Goal: Information Seeking & Learning: Learn about a topic

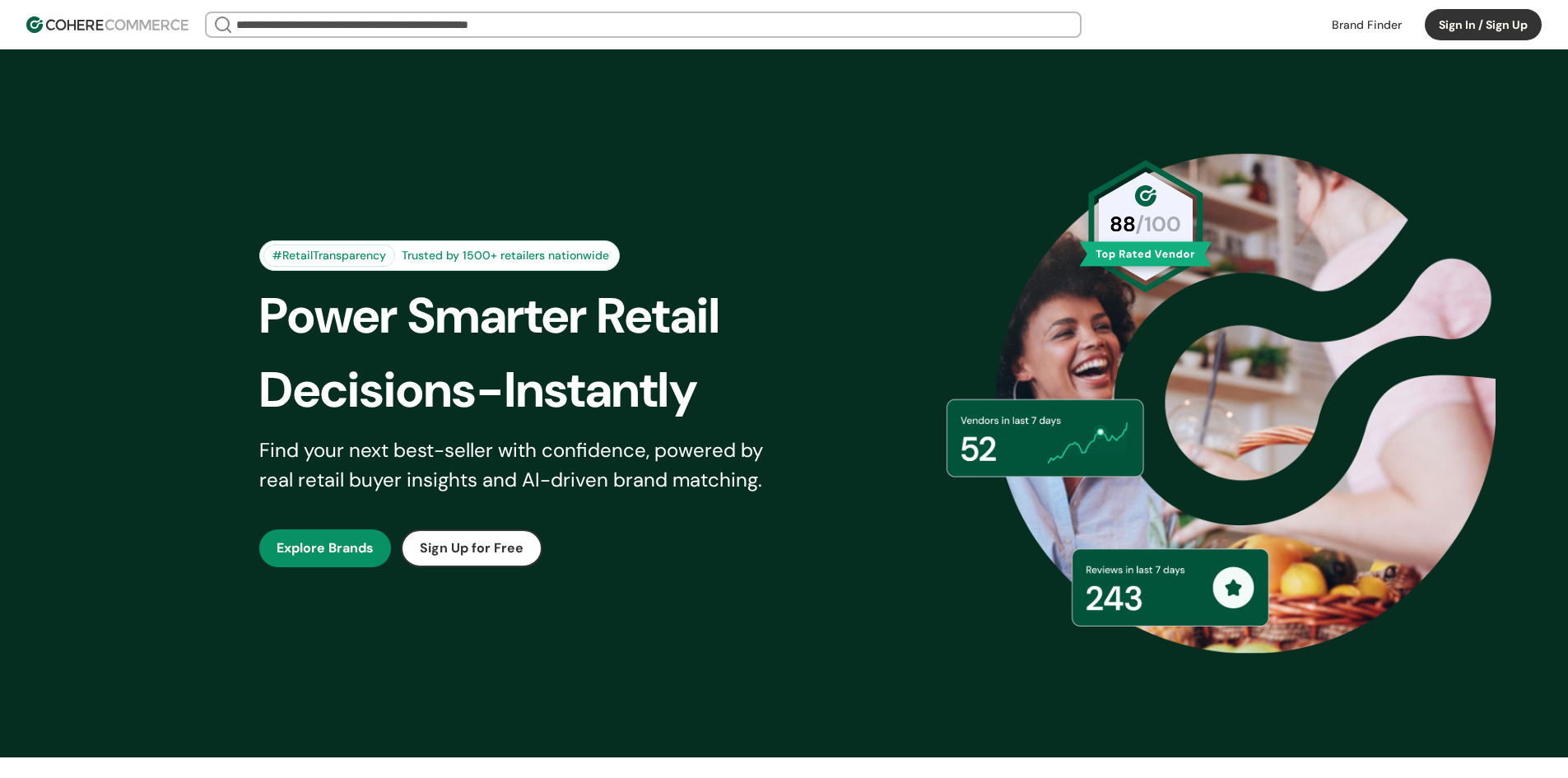
click at [337, 538] on link "button" at bounding box center [326, 548] width 132 height 38
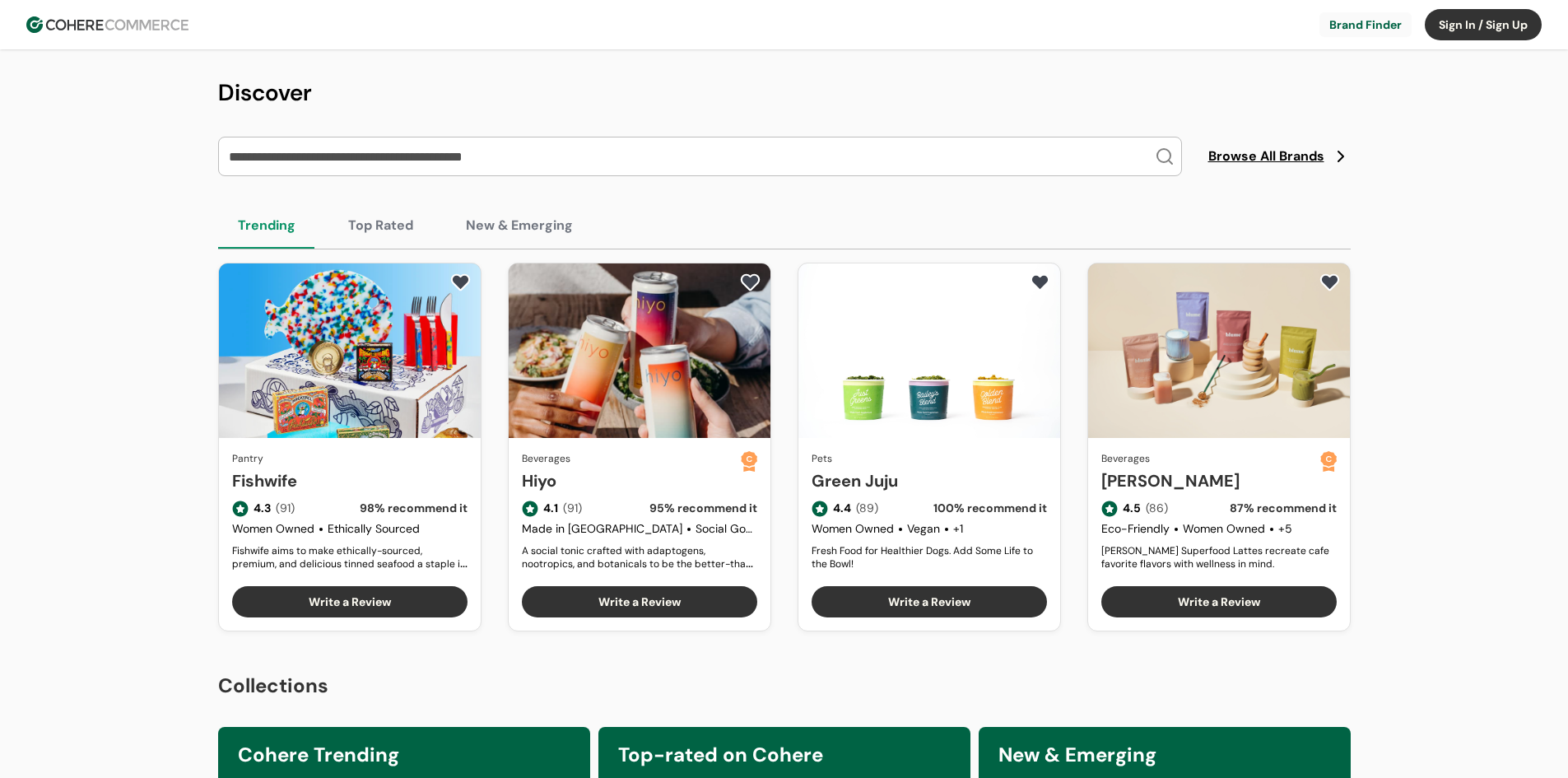
click at [345, 493] on link "Fishwife" at bounding box center [350, 481] width 236 height 25
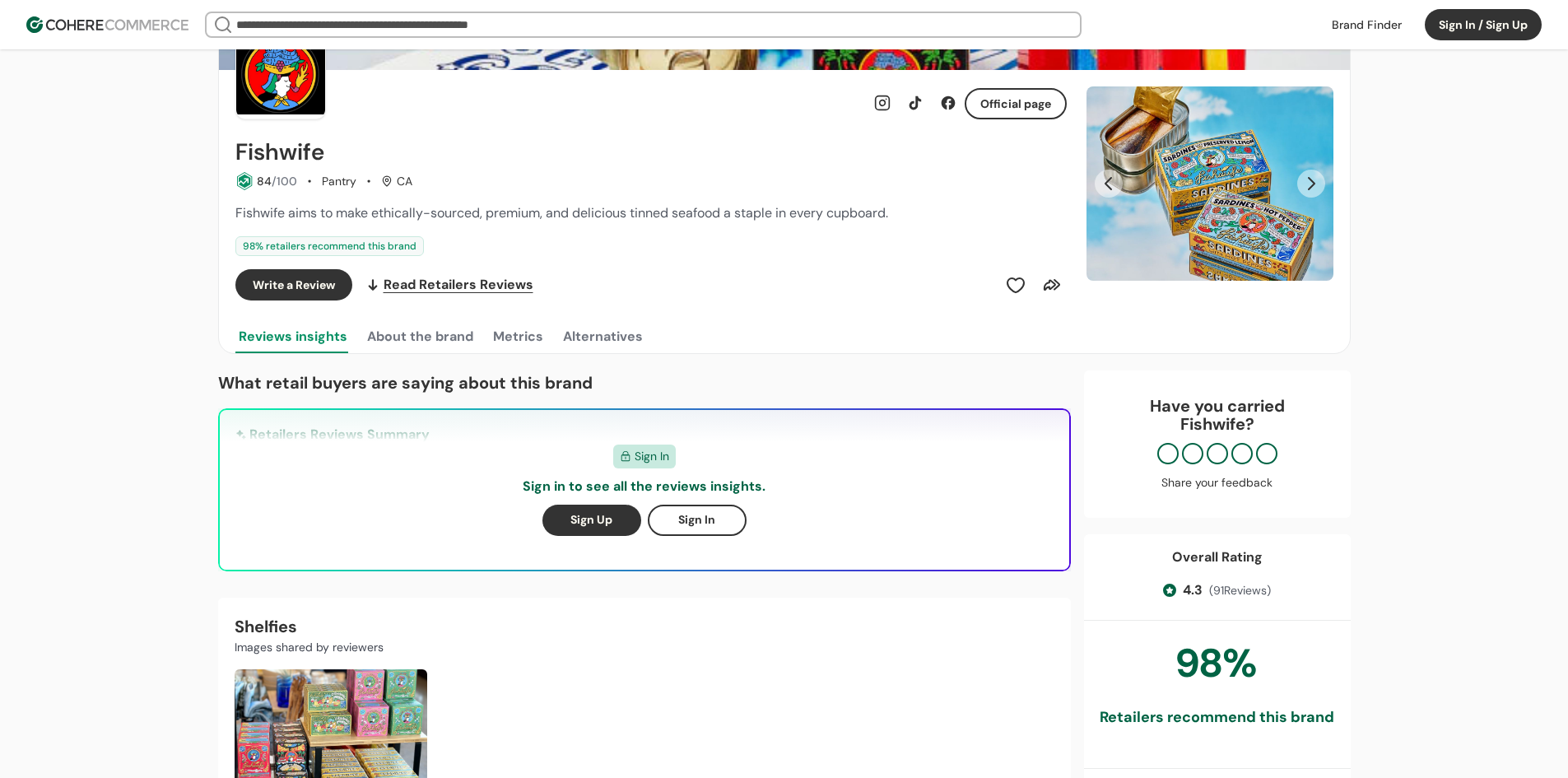
scroll to position [110, 0]
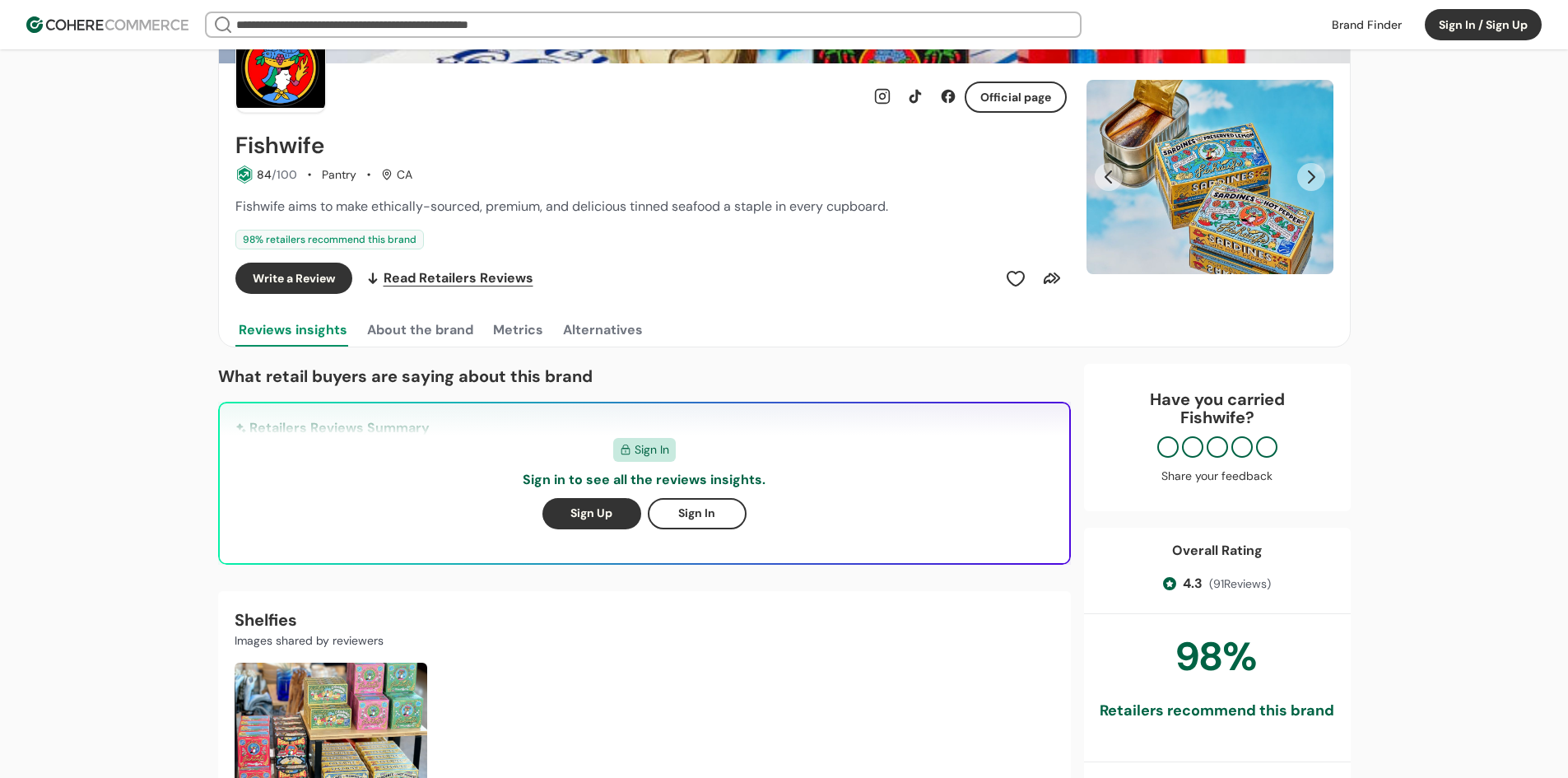
click at [422, 314] on div "Official page Fishwife 84 /100 Pantry CA Fishwife aims to make ethically-source…" at bounding box center [651, 205] width 831 height 283
click at [422, 323] on button "About the brand" at bounding box center [421, 330] width 113 height 33
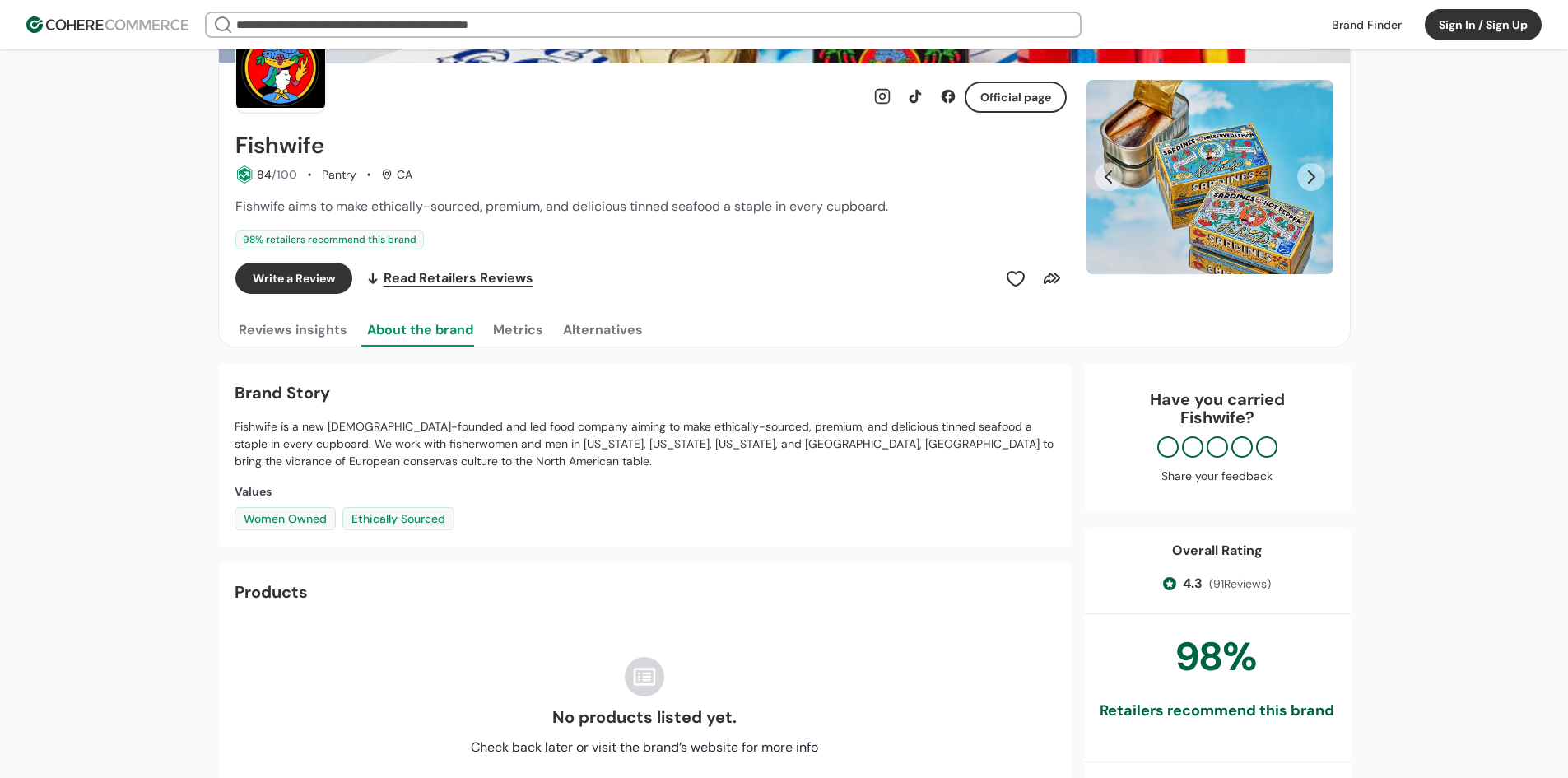
click at [524, 325] on button "Metrics" at bounding box center [518, 330] width 57 height 33
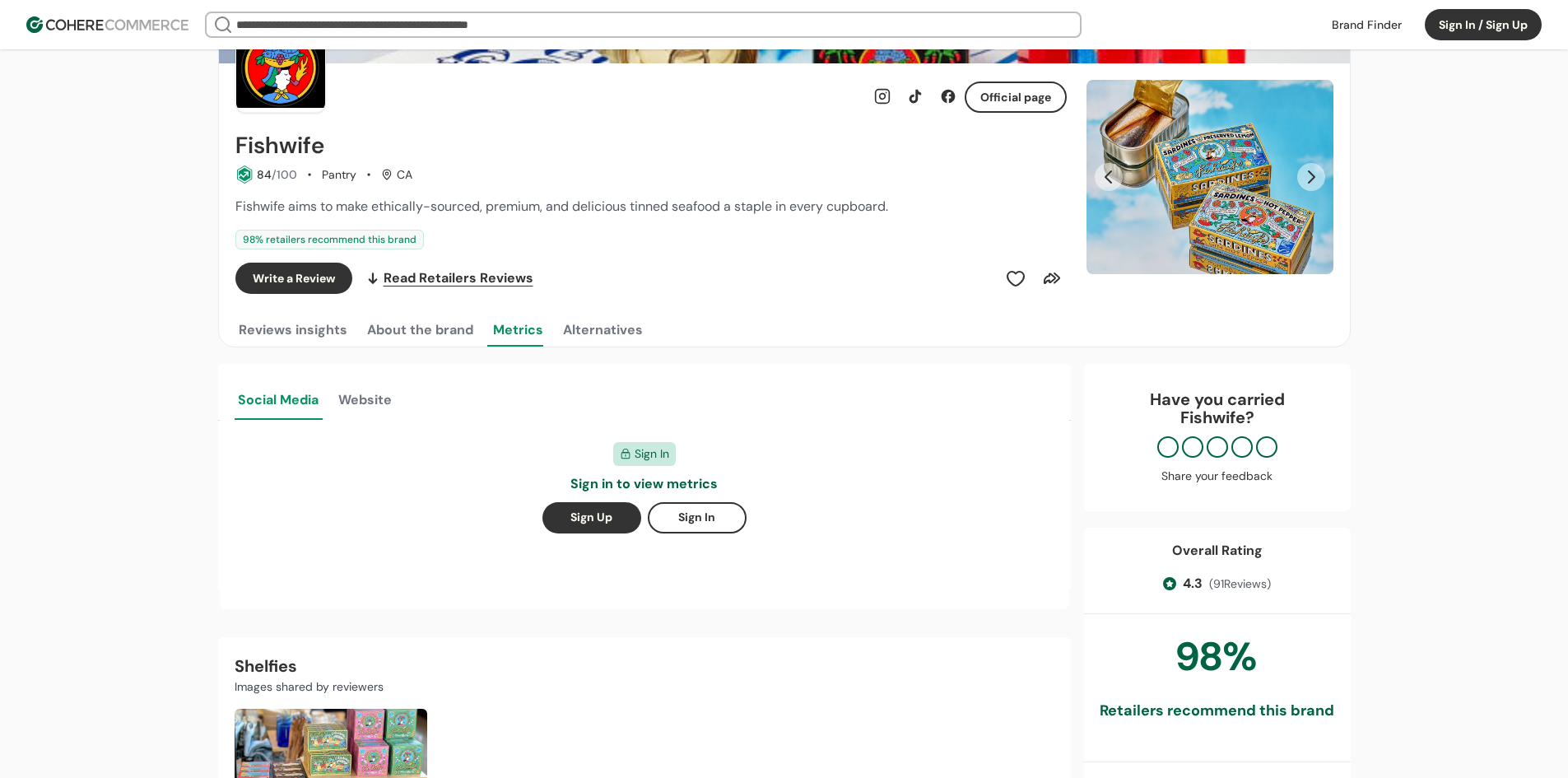
click at [565, 332] on button "Alternatives" at bounding box center [602, 330] width 87 height 33
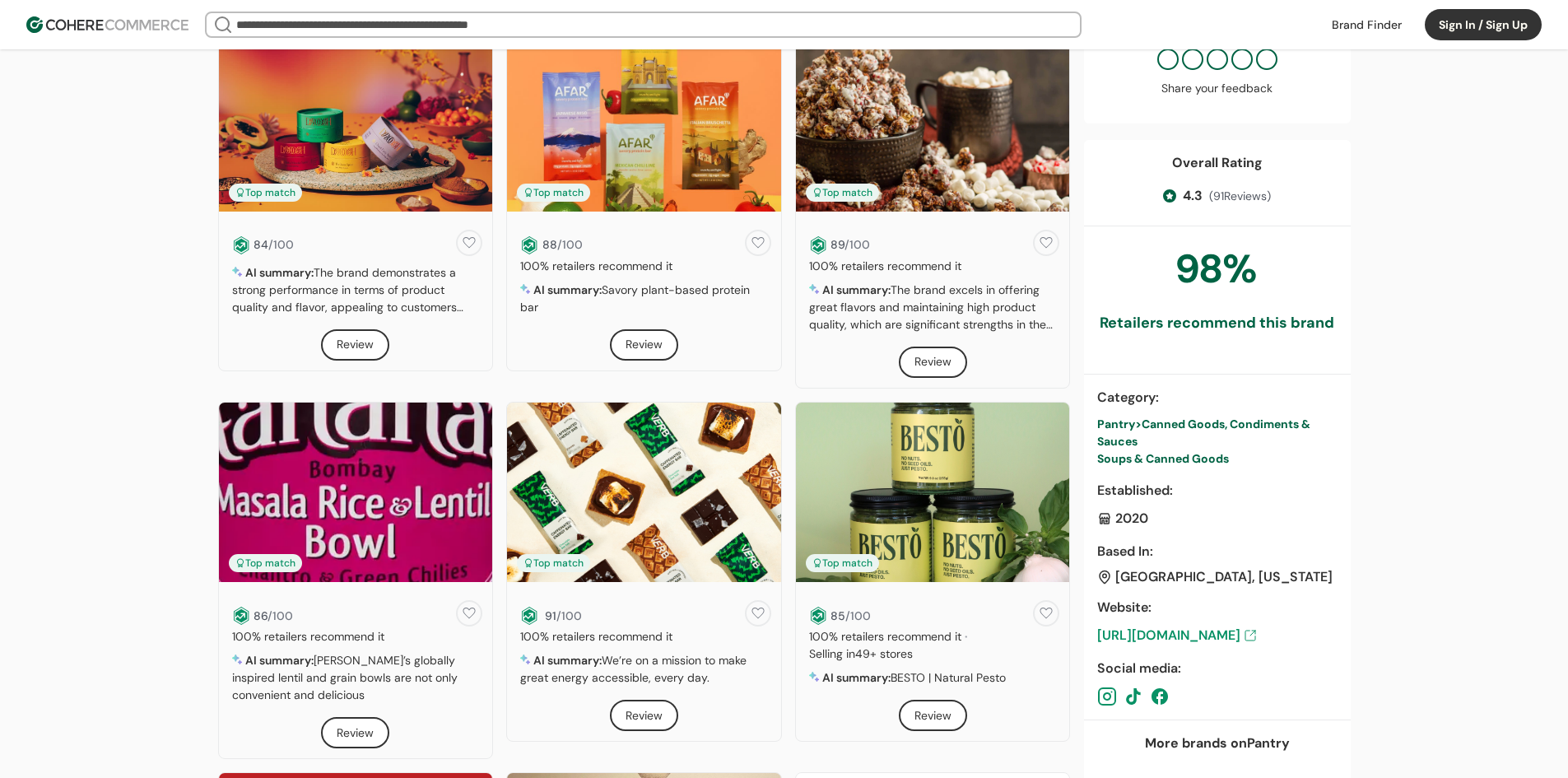
scroll to position [494, 0]
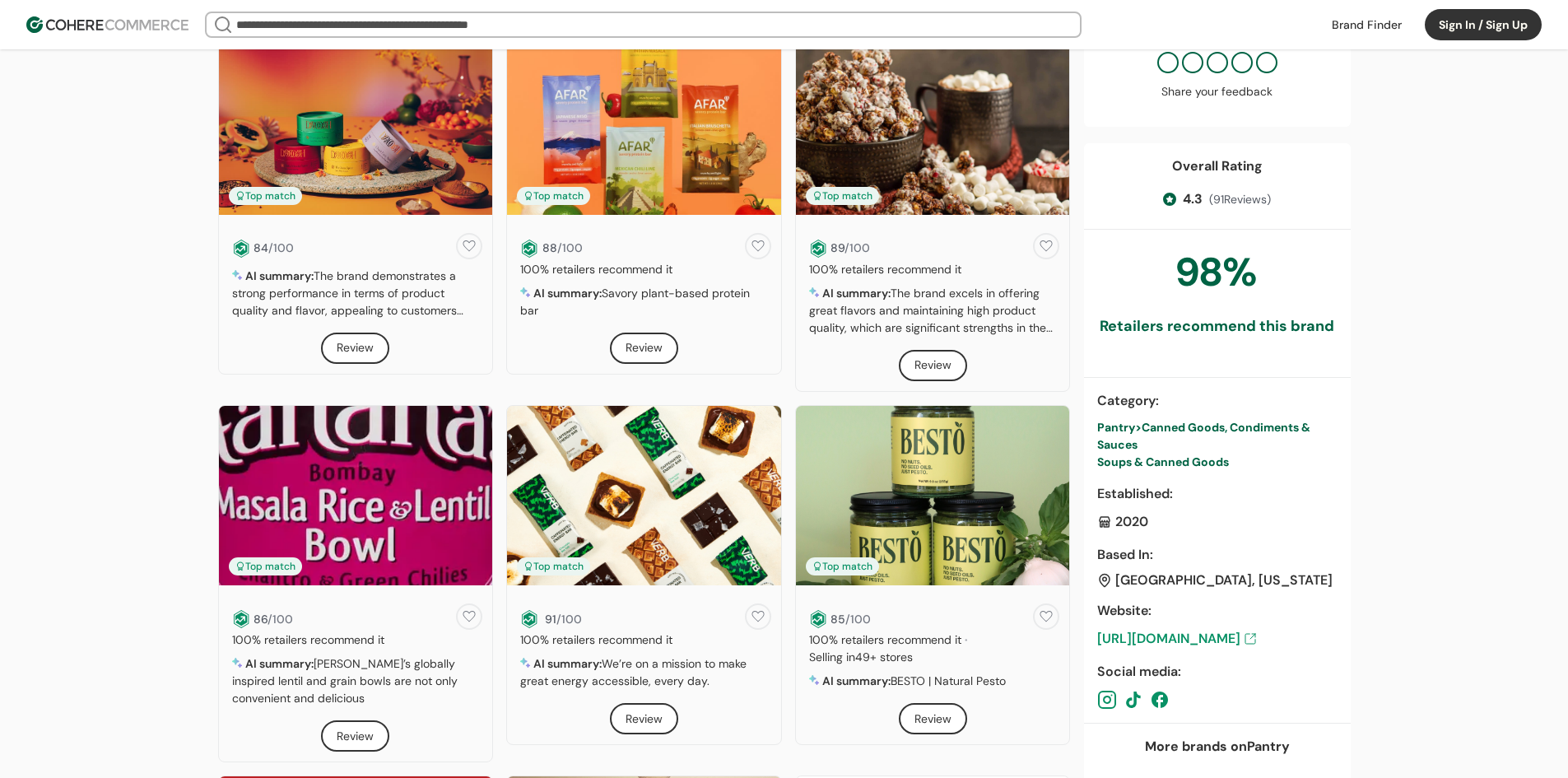
click at [364, 333] on button "Review" at bounding box center [356, 348] width 69 height 32
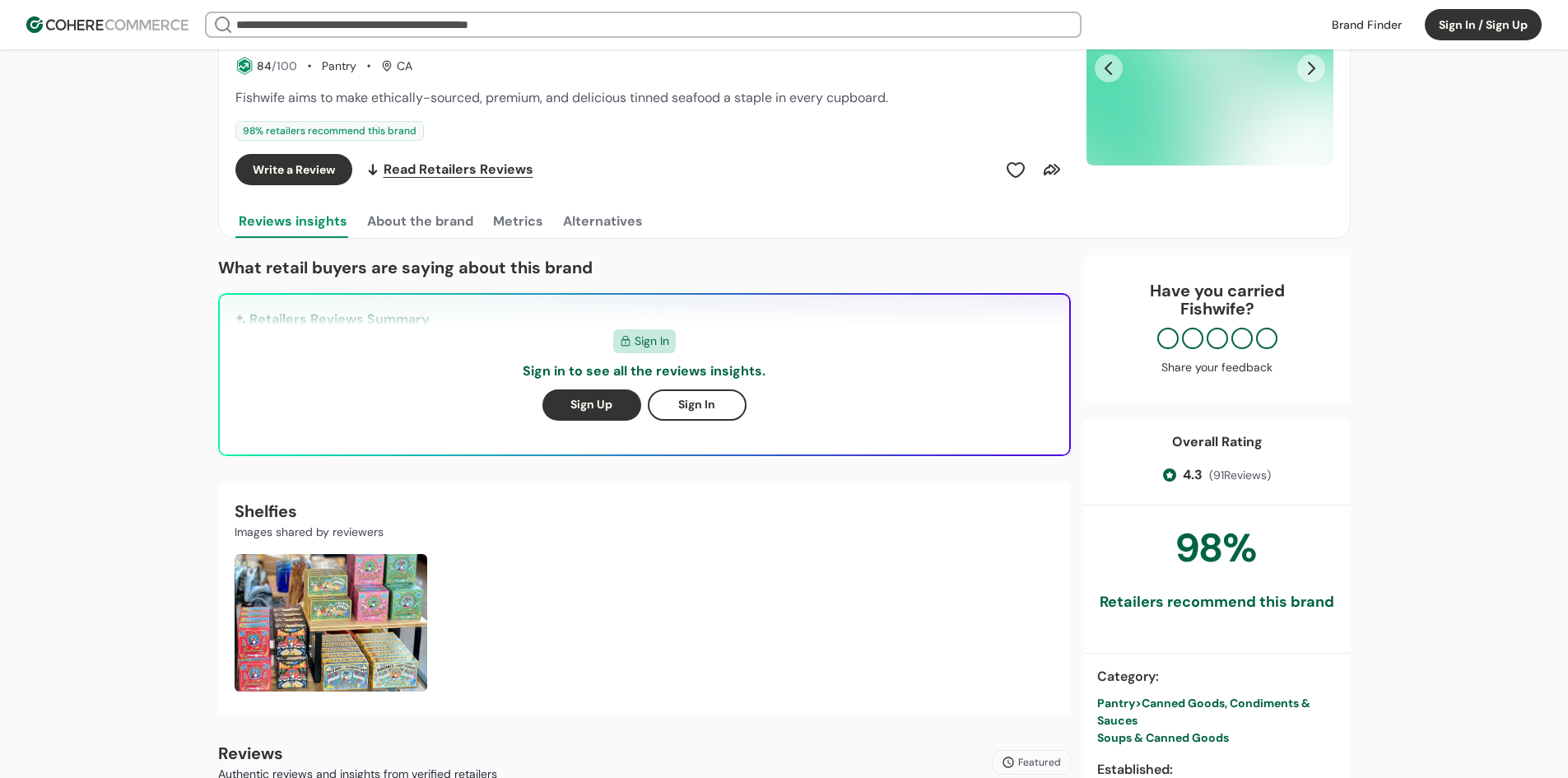
scroll to position [274, 0]
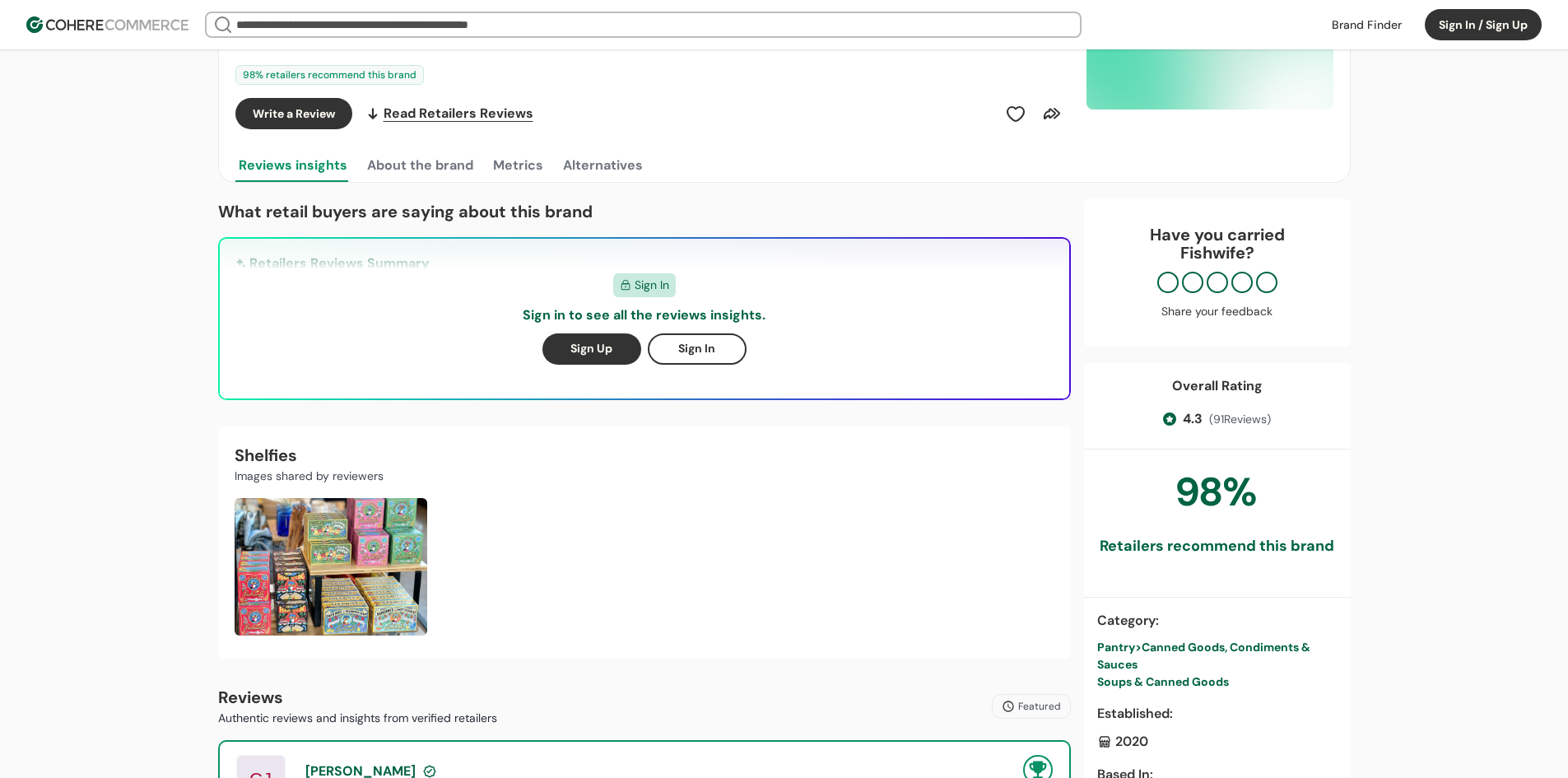
click at [398, 156] on button "About the brand" at bounding box center [421, 165] width 113 height 33
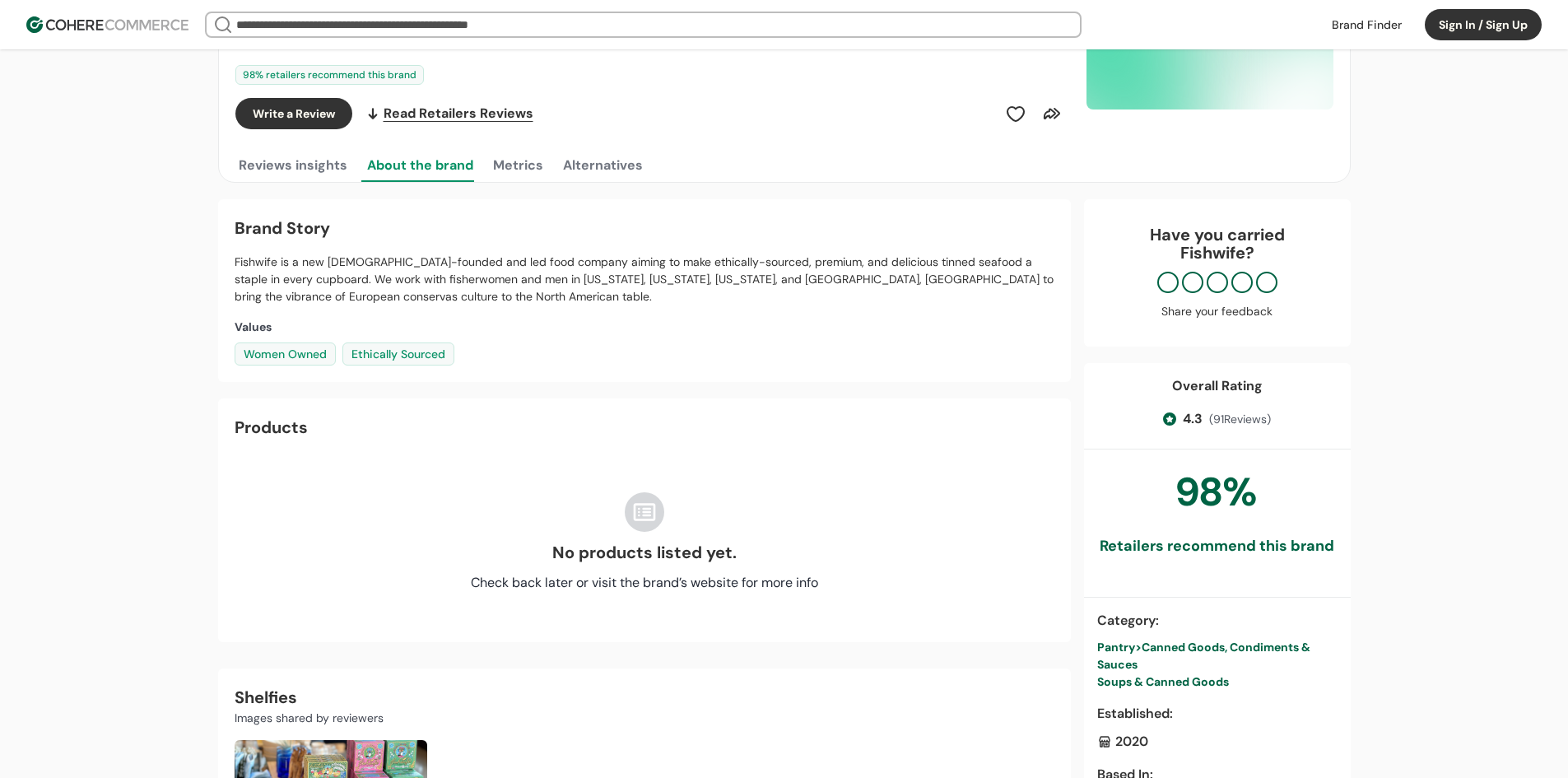
click at [547, 167] on div "Reviews insights About the brand Metrics Alternatives" at bounding box center [651, 165] width 831 height 33
click at [523, 167] on button "Metrics" at bounding box center [518, 165] width 57 height 33
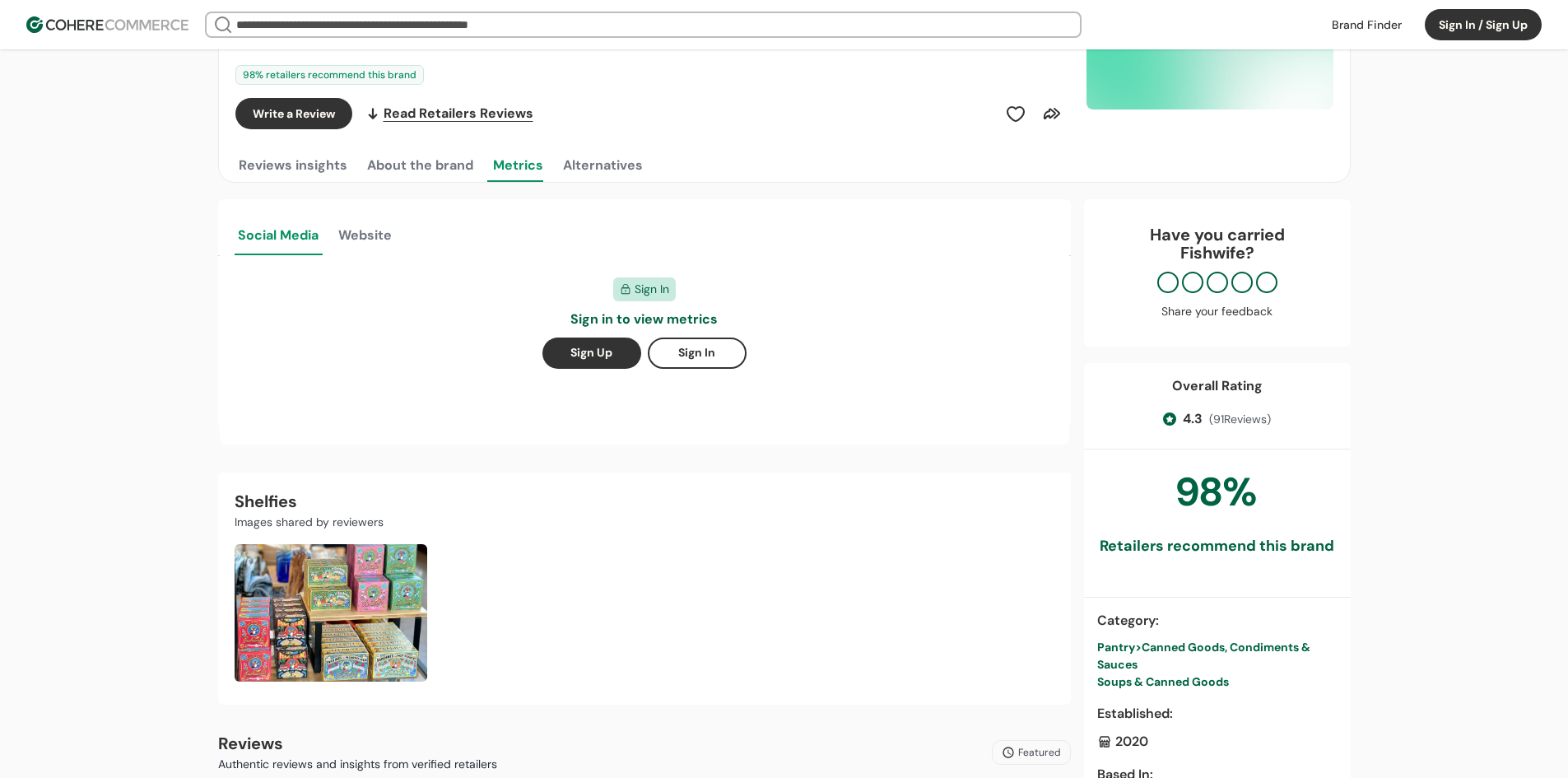
click at [582, 163] on button "Alternatives" at bounding box center [602, 165] width 87 height 33
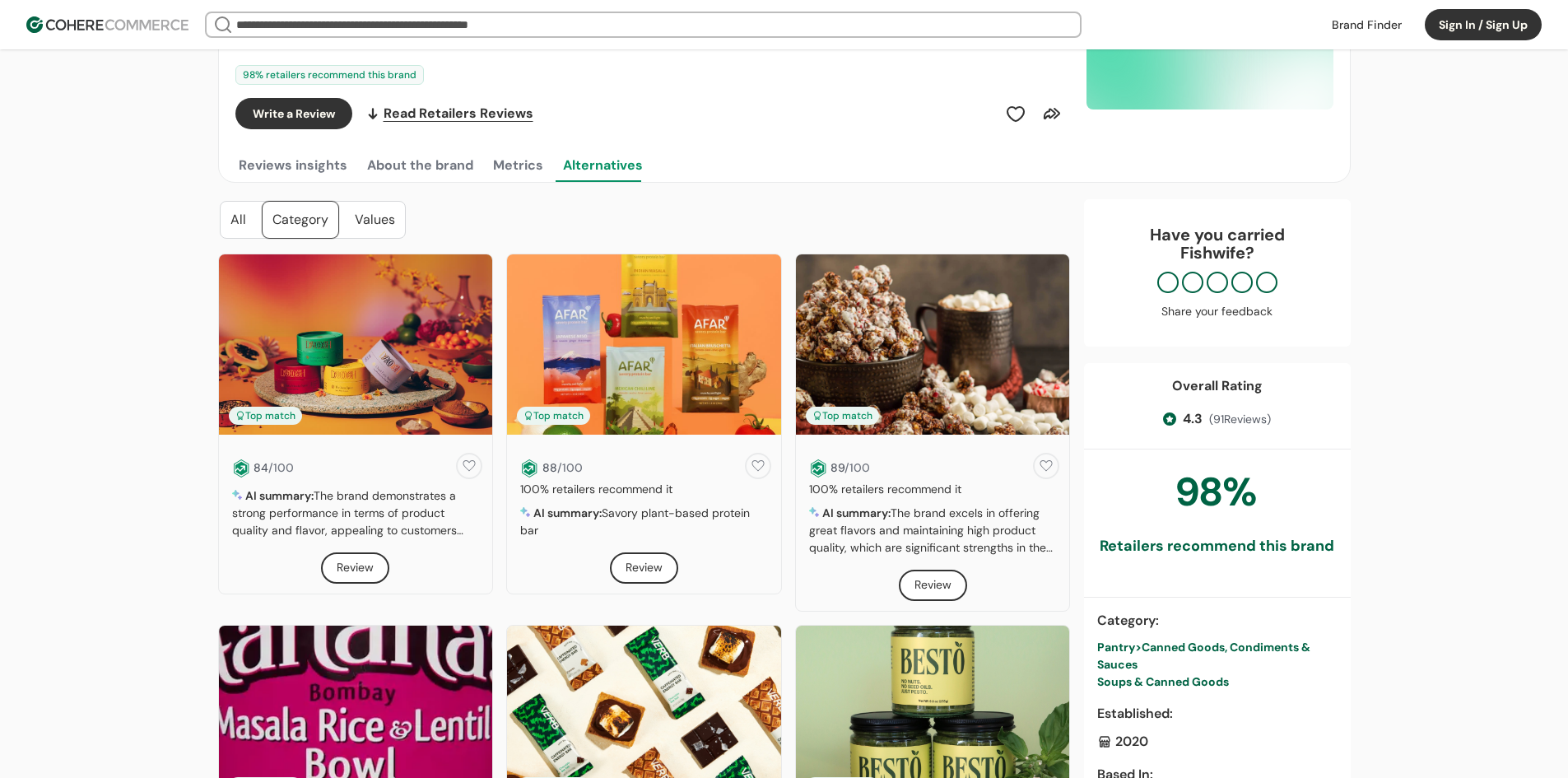
click at [506, 164] on button "Metrics" at bounding box center [518, 165] width 57 height 33
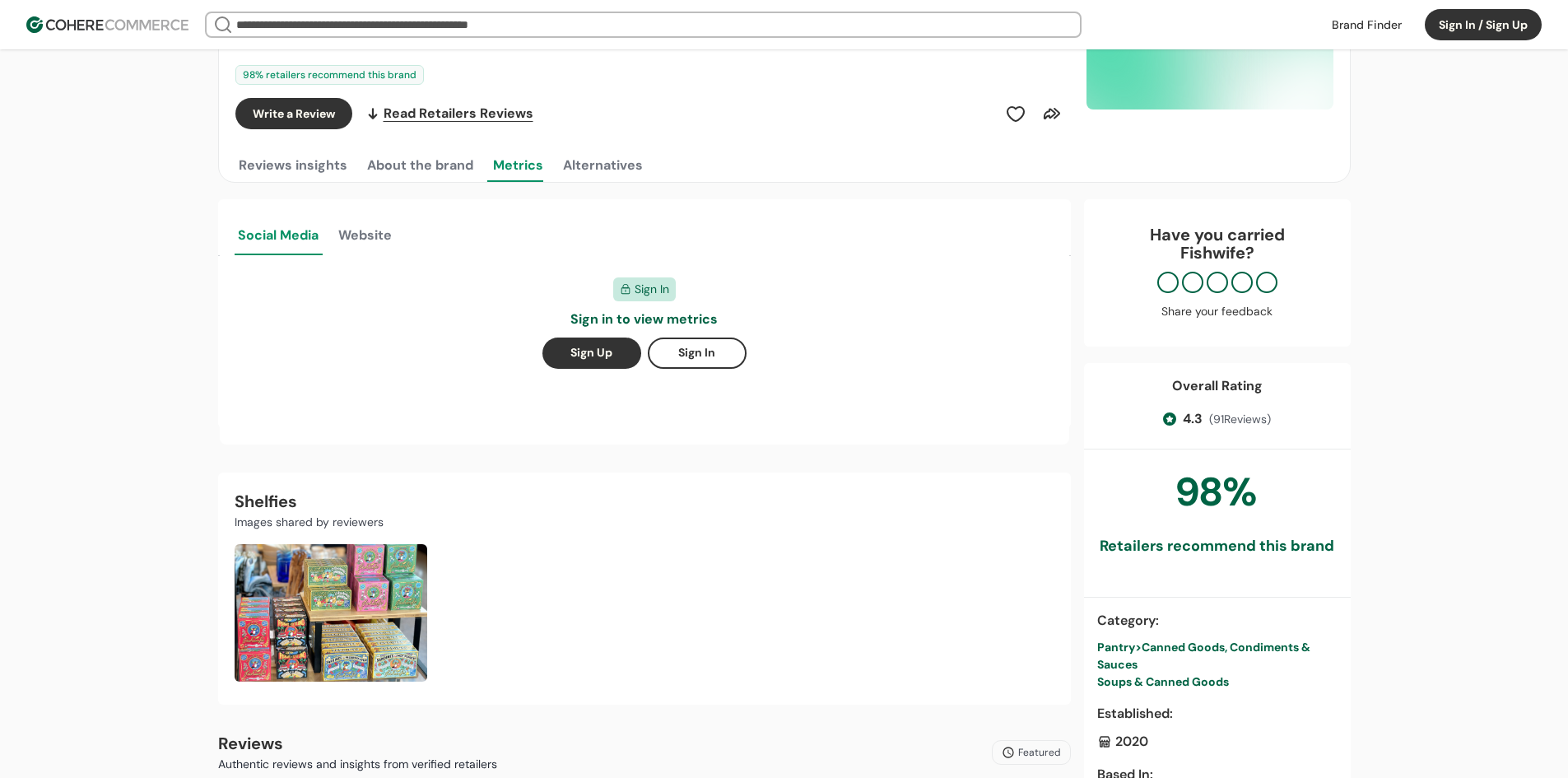
click at [567, 155] on button "Alternatives" at bounding box center [602, 165] width 87 height 33
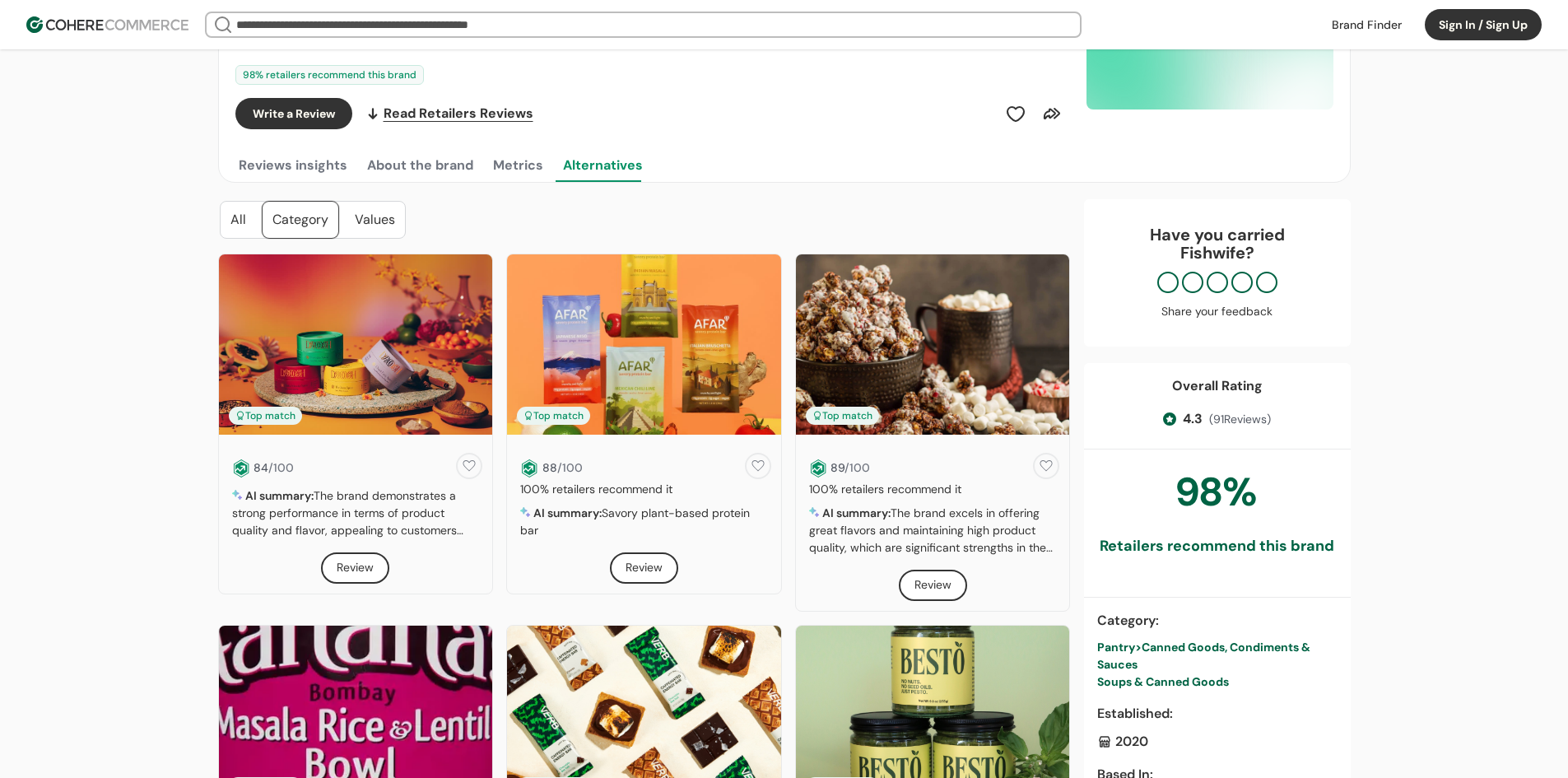
click at [422, 456] on link at bounding box center [356, 456] width 248 height 0
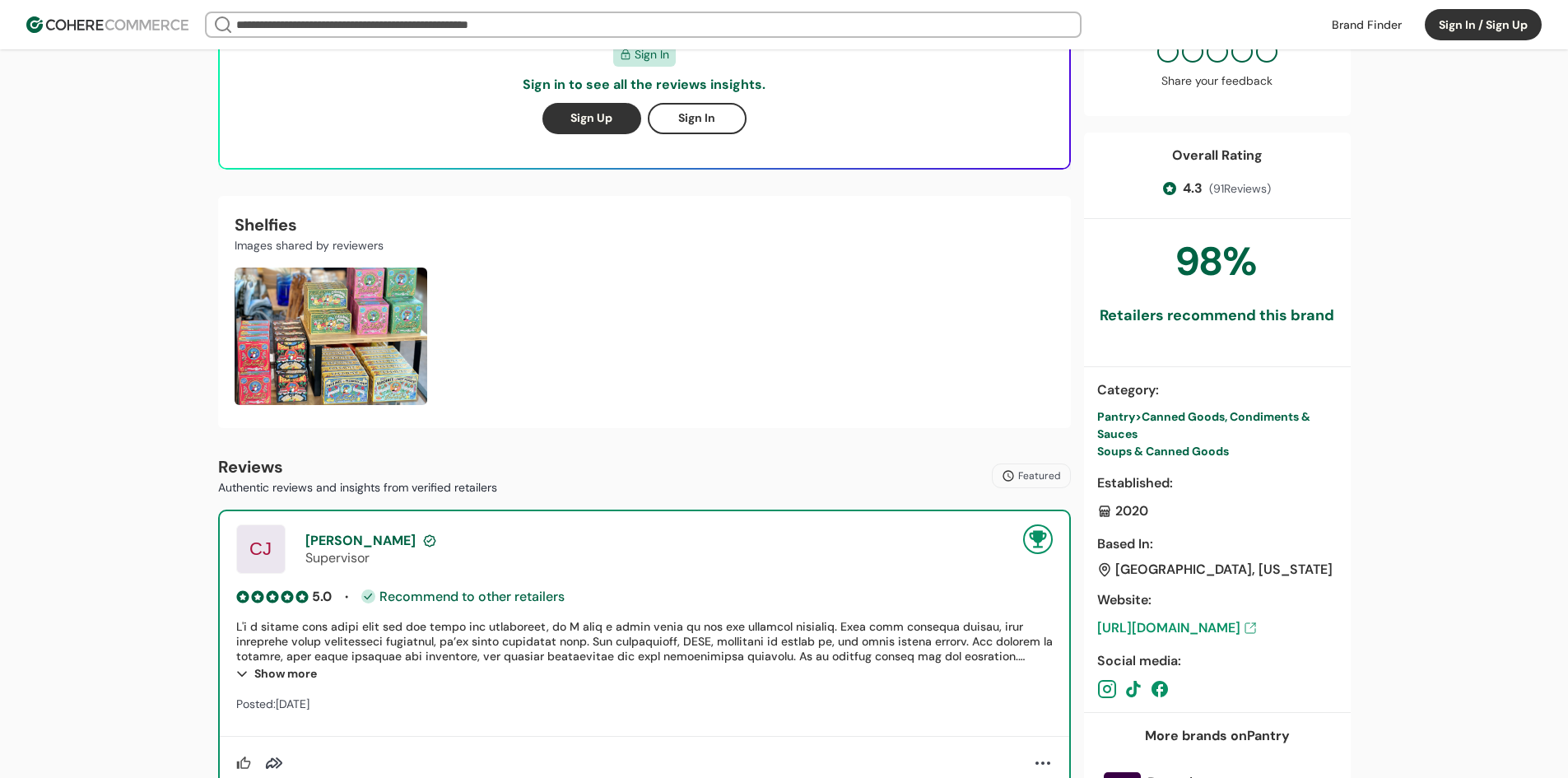
scroll to position [494, 0]
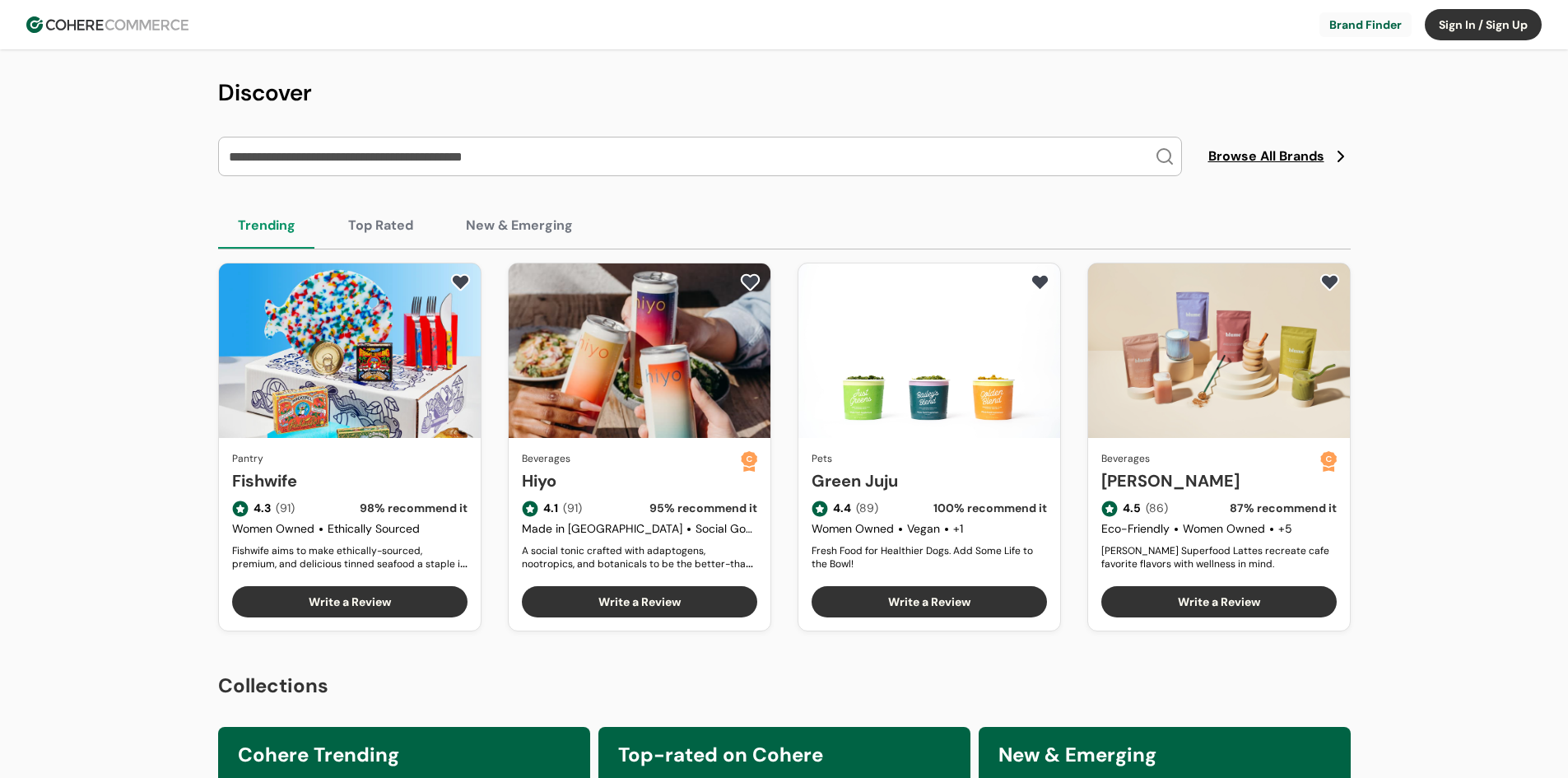
click at [1204, 469] on link "[PERSON_NAME]" at bounding box center [1211, 481] width 219 height 25
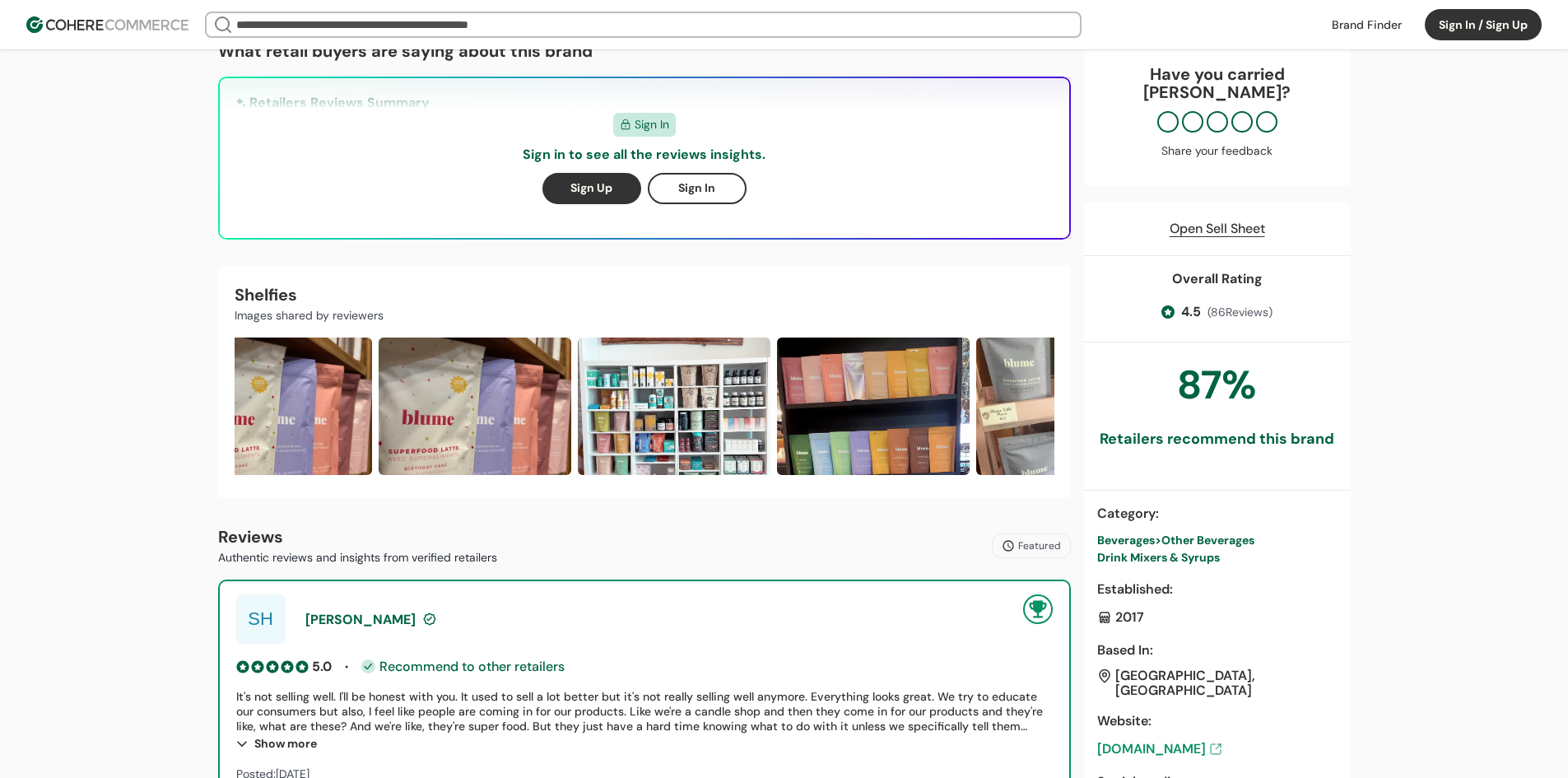
scroll to position [220, 0]
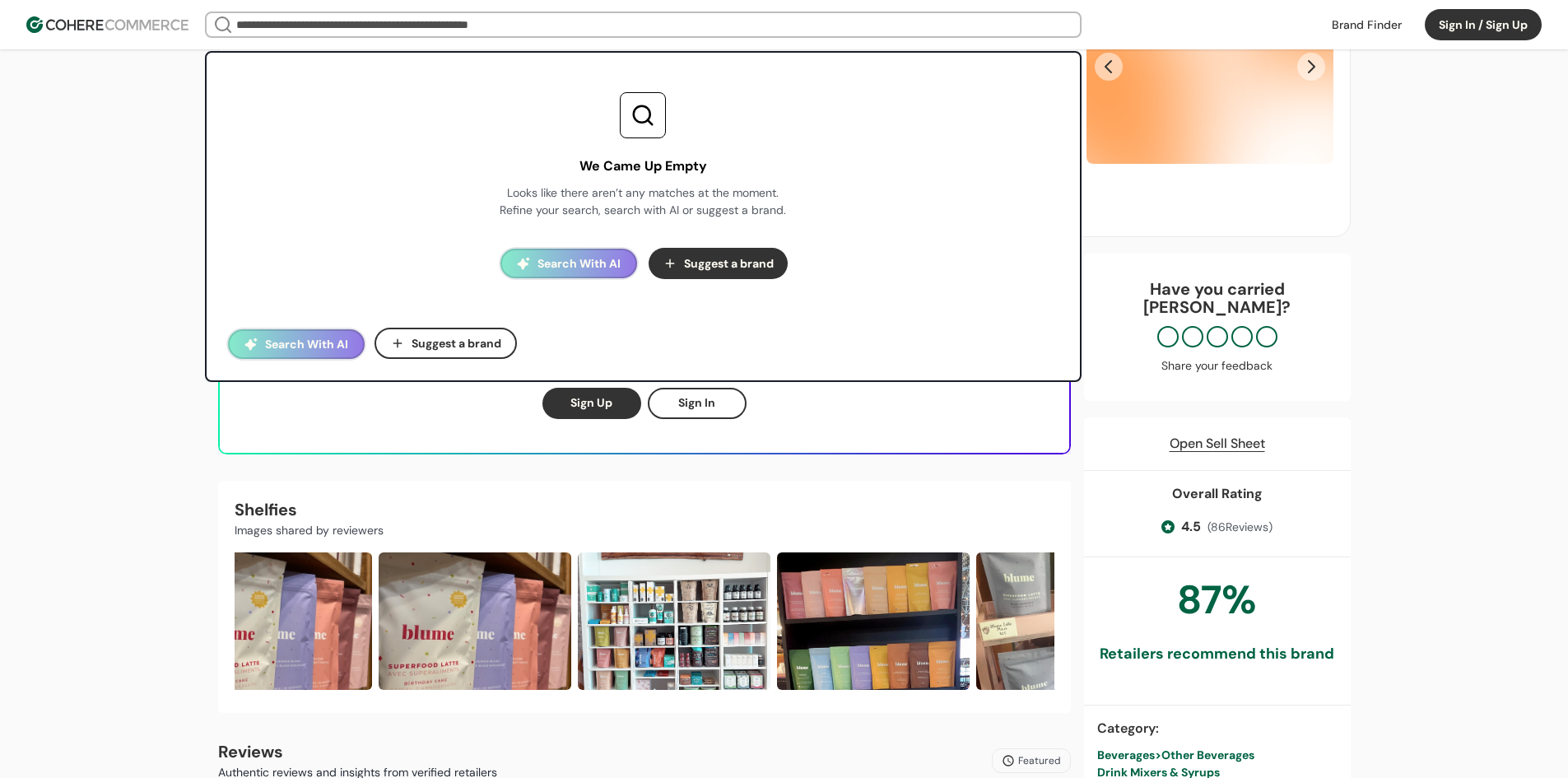
click at [429, 27] on input "search" at bounding box center [643, 24] width 821 height 23
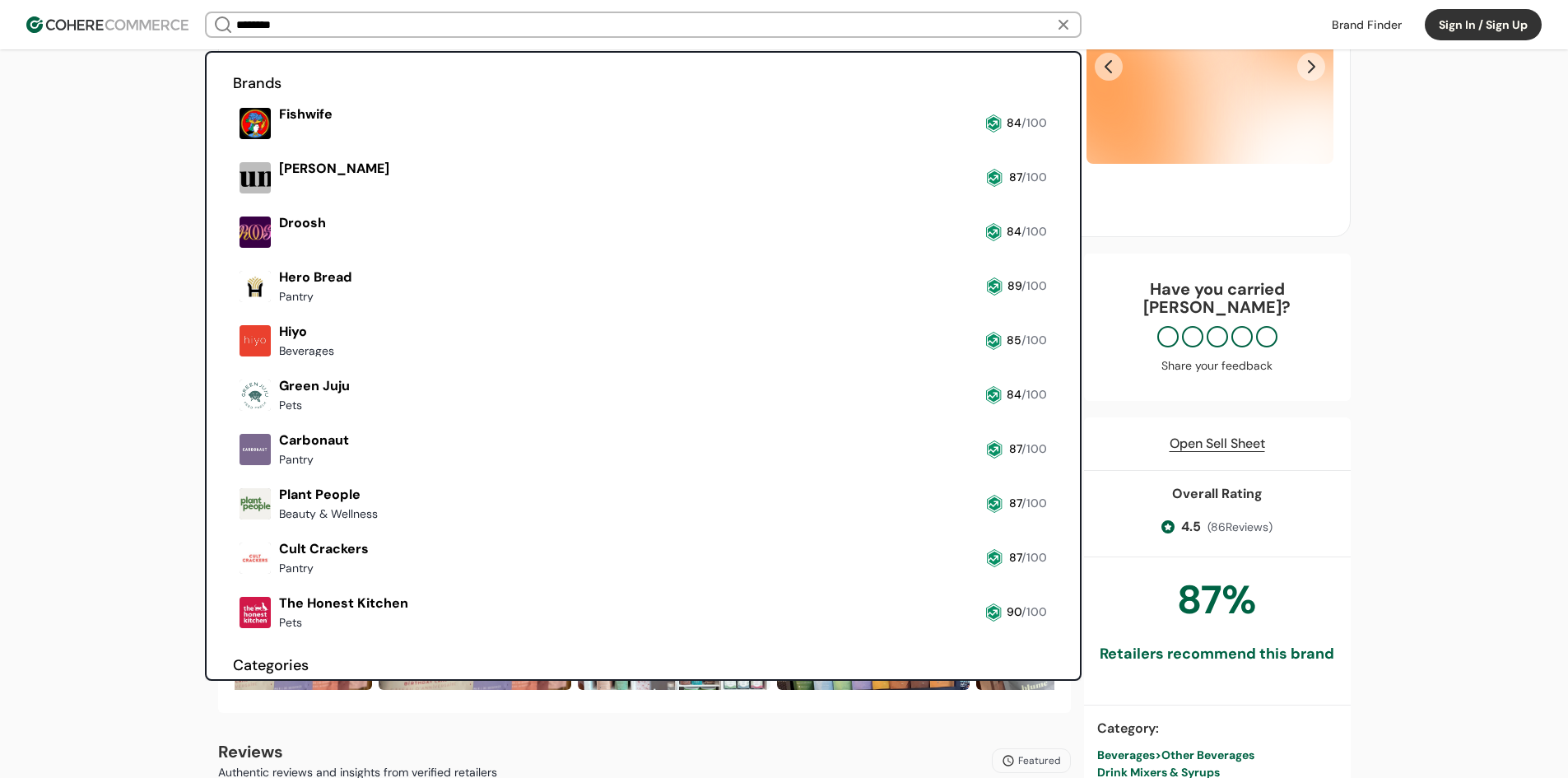
type input "********"
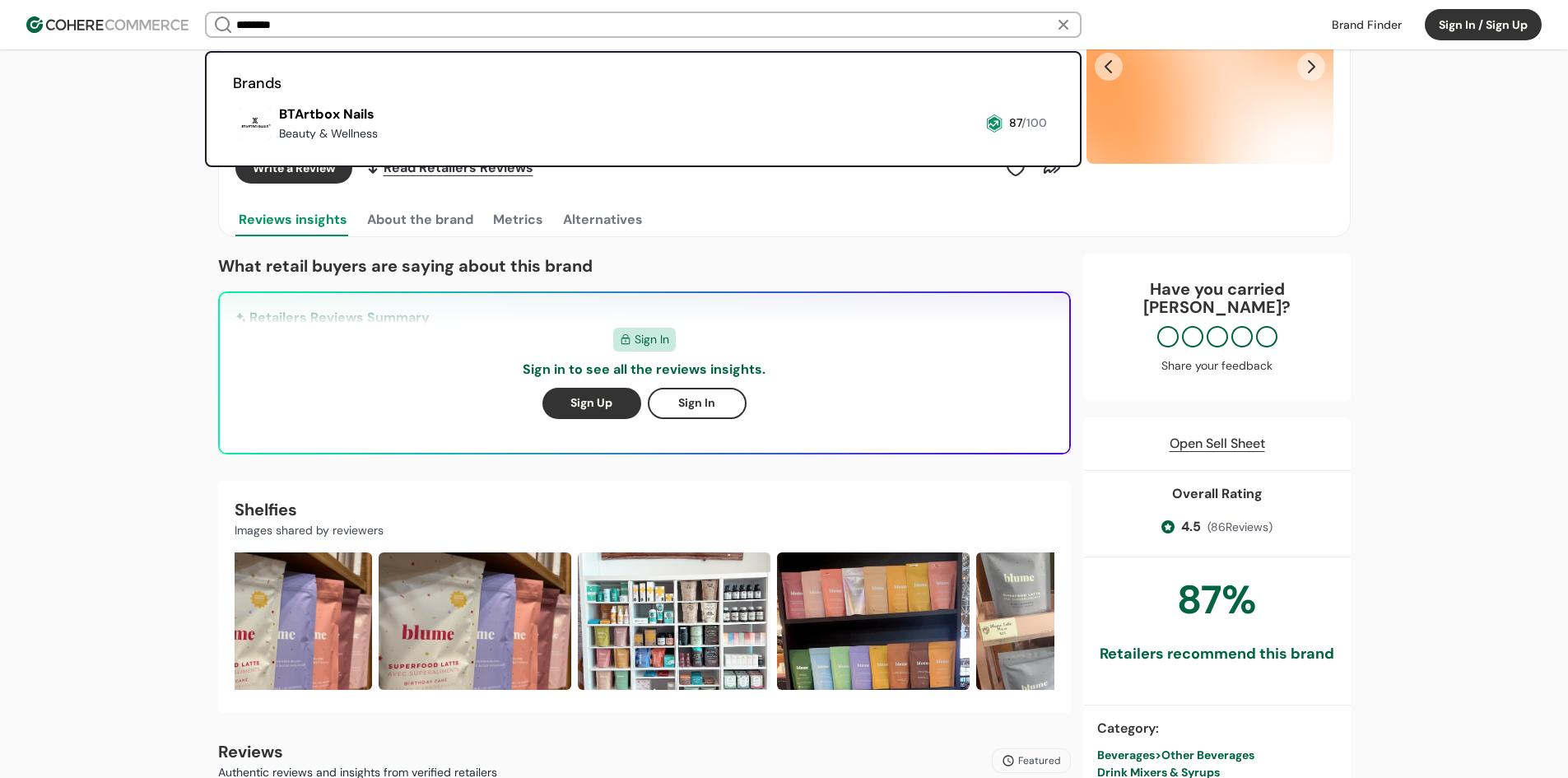
click at [233, 146] on link at bounding box center [233, 146] width 0 height 0
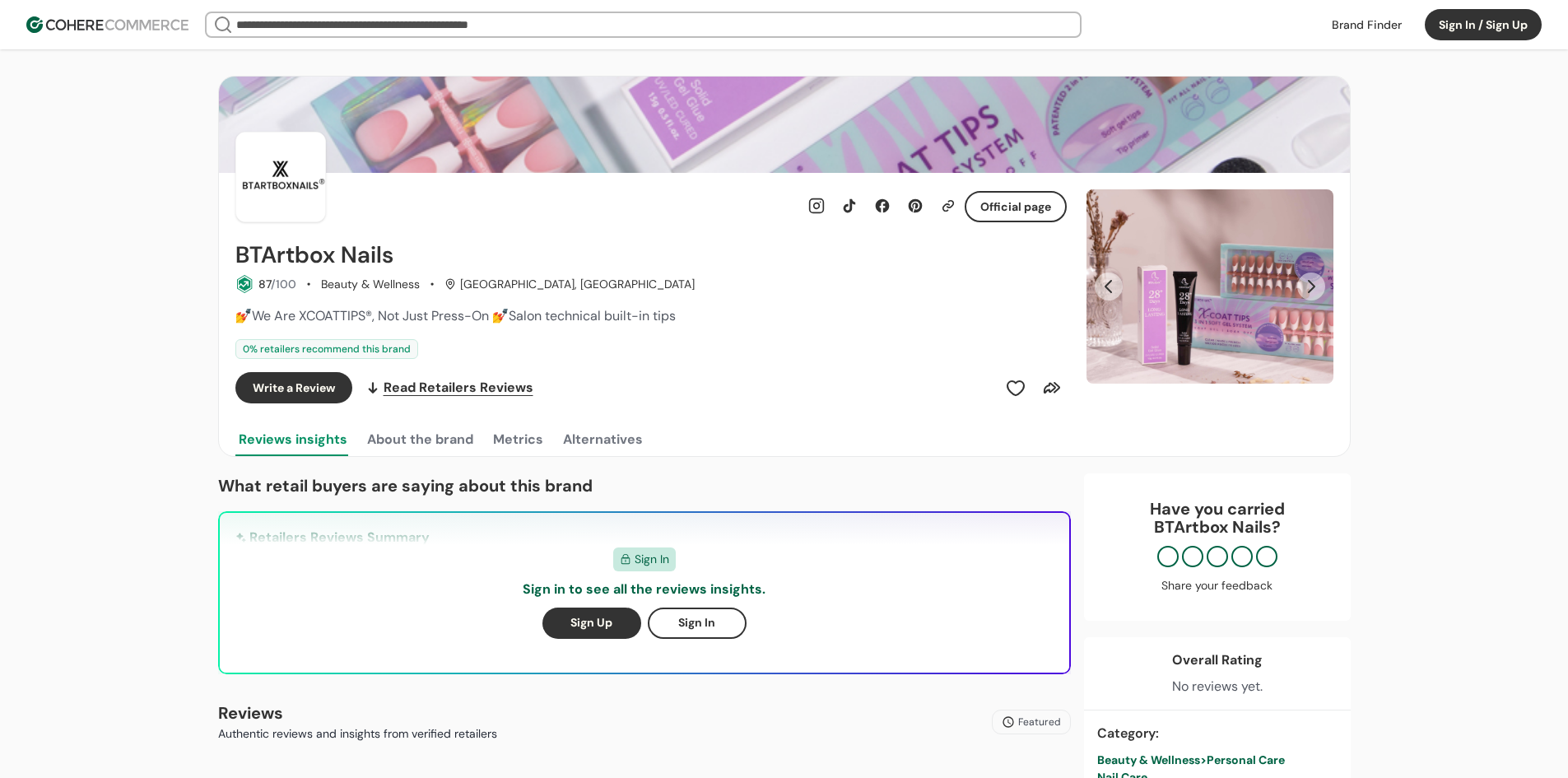
click at [412, 426] on button "About the brand" at bounding box center [421, 440] width 113 height 33
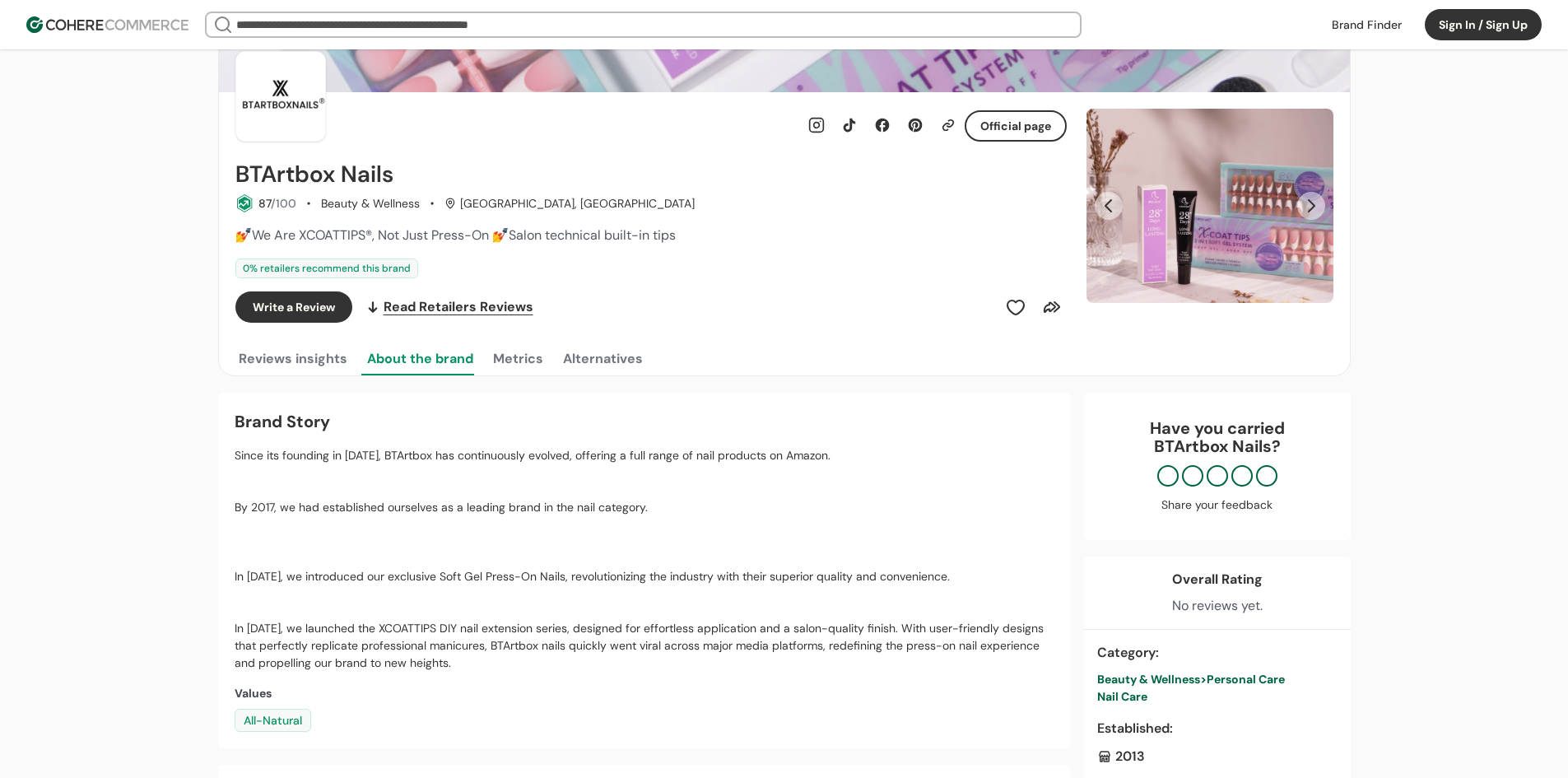
scroll to position [55, 0]
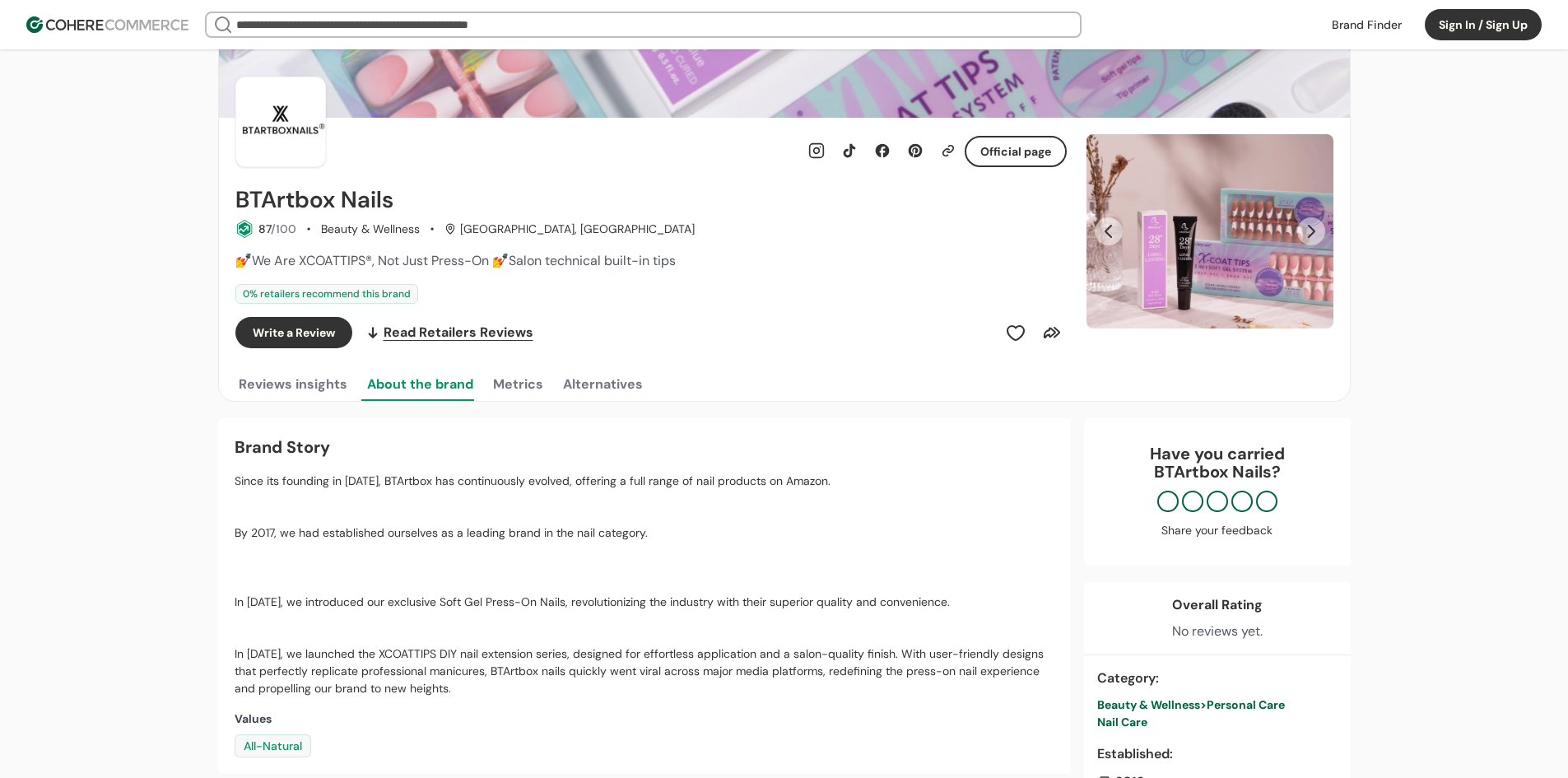
click at [507, 380] on button "Metrics" at bounding box center [518, 384] width 57 height 33
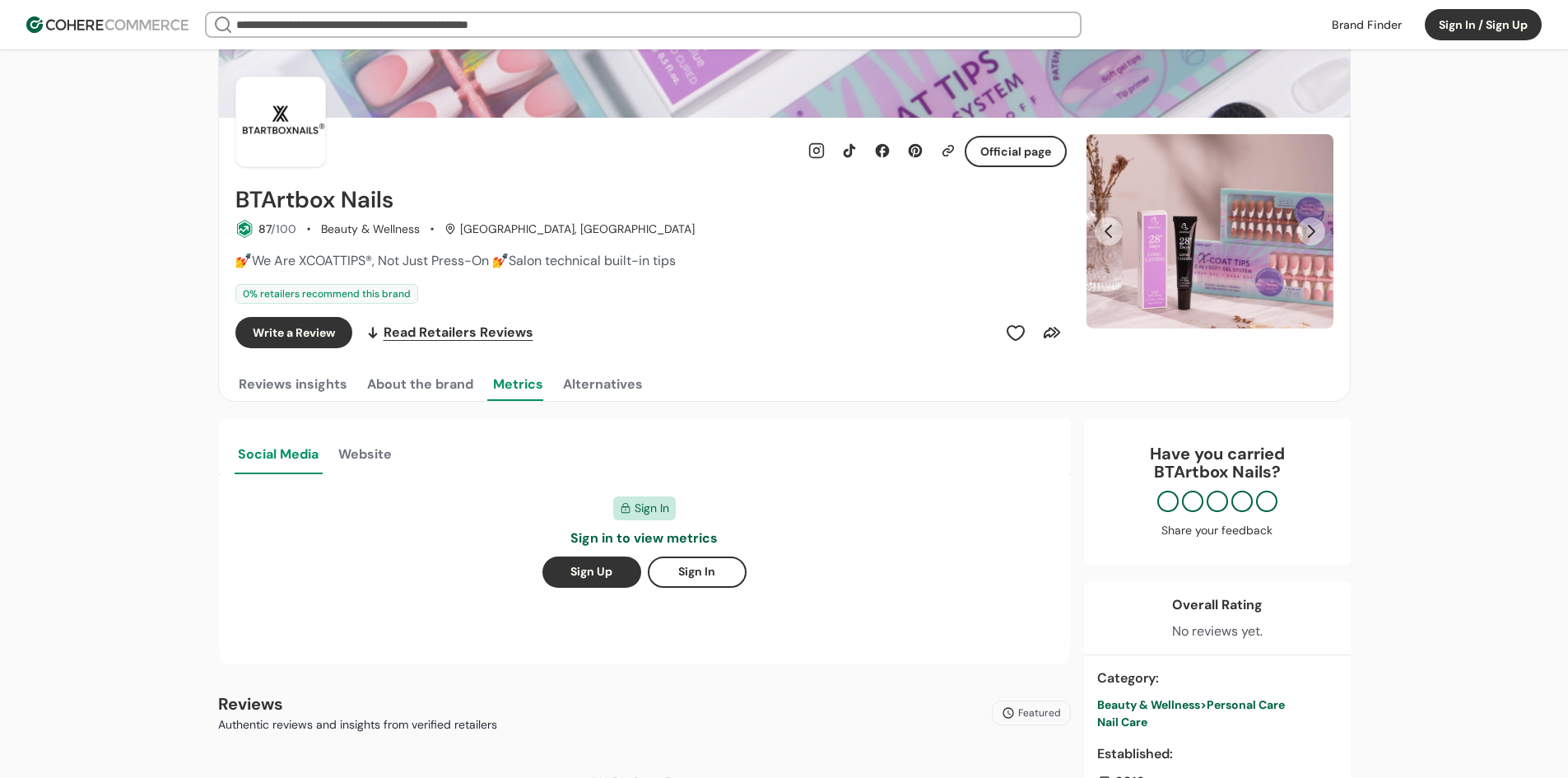
click at [445, 336] on span "Read Retailers Reviews" at bounding box center [458, 332] width 150 height 20
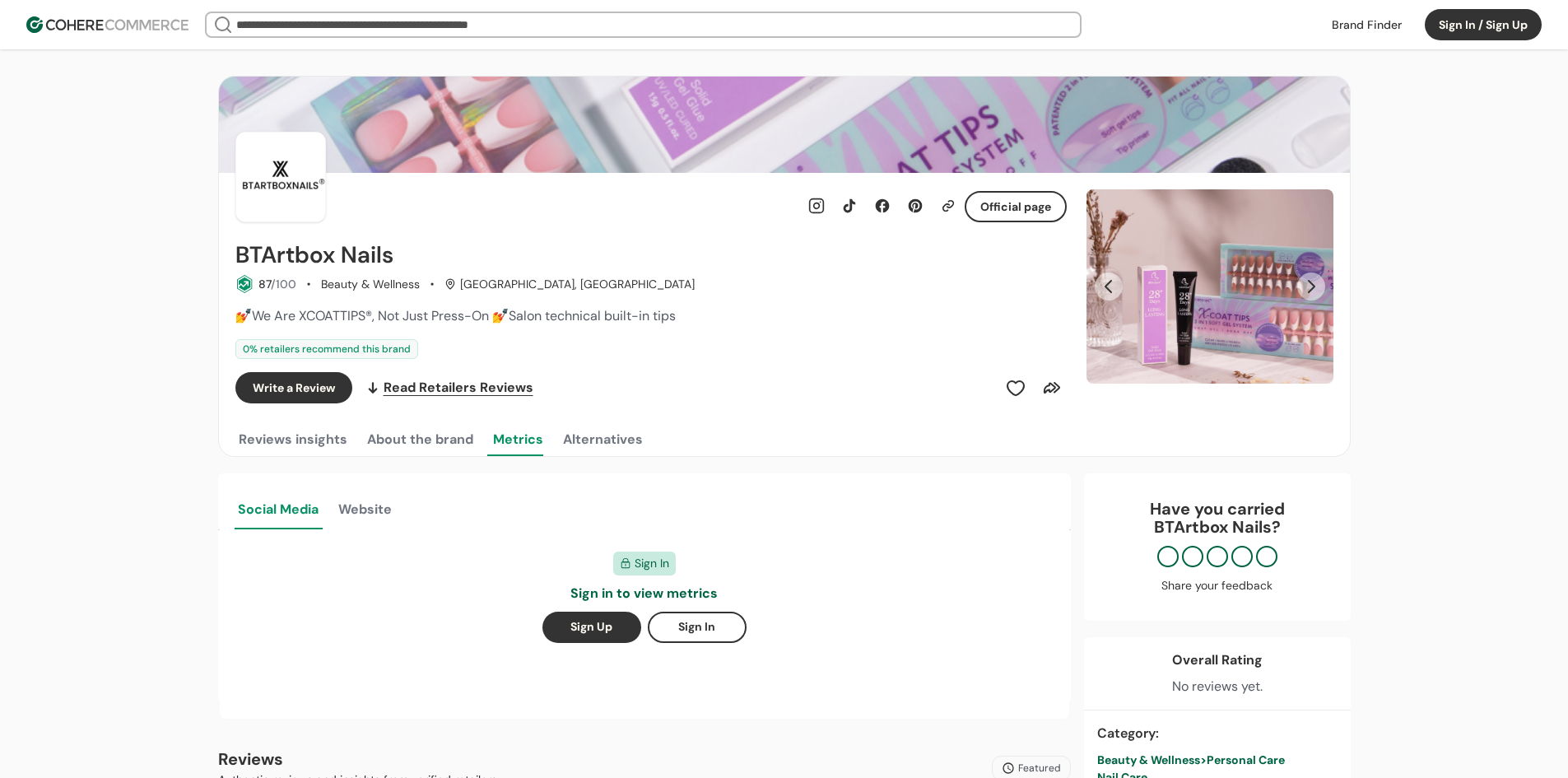
scroll to position [55, 0]
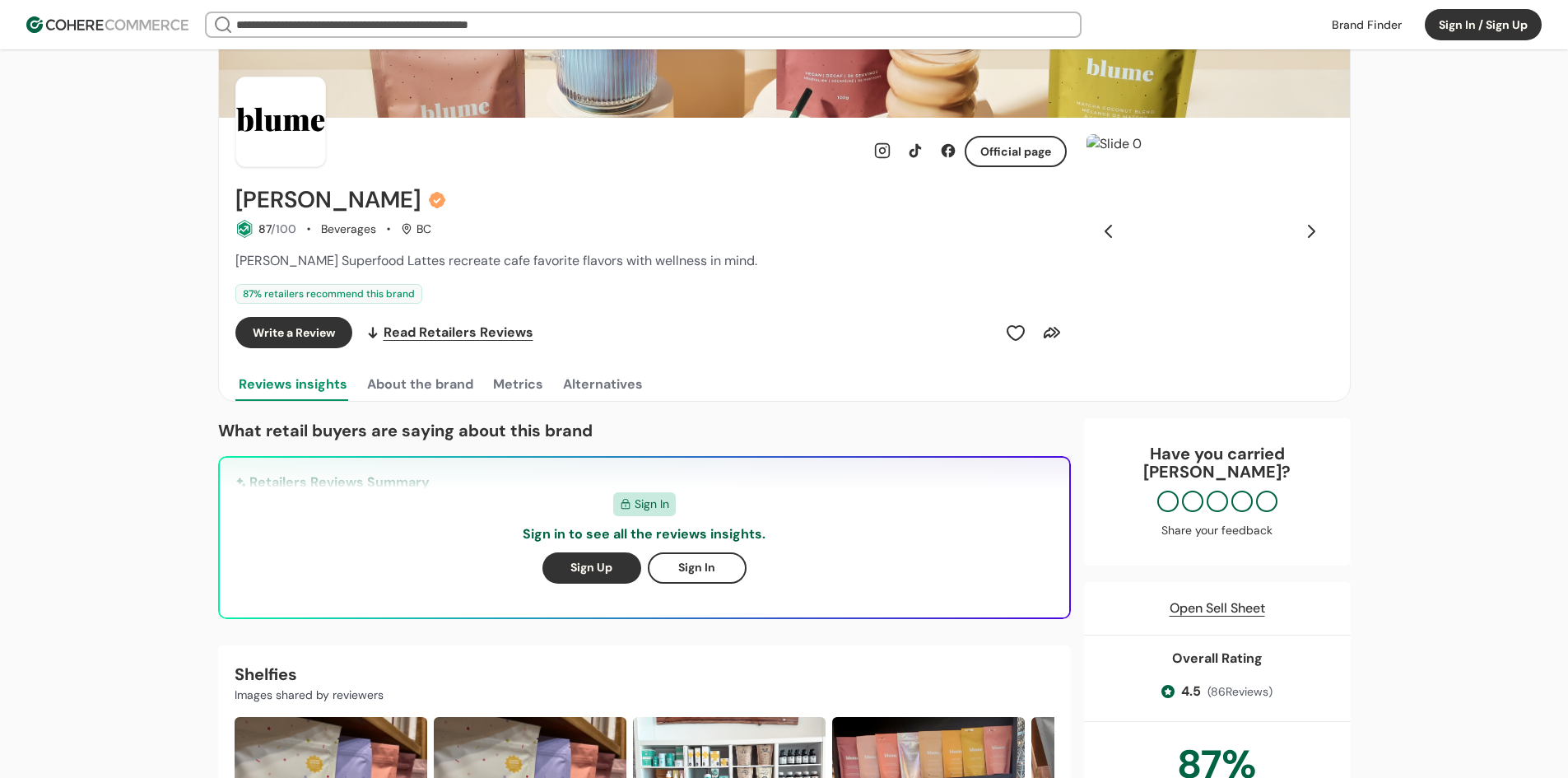
scroll to position [220, 0]
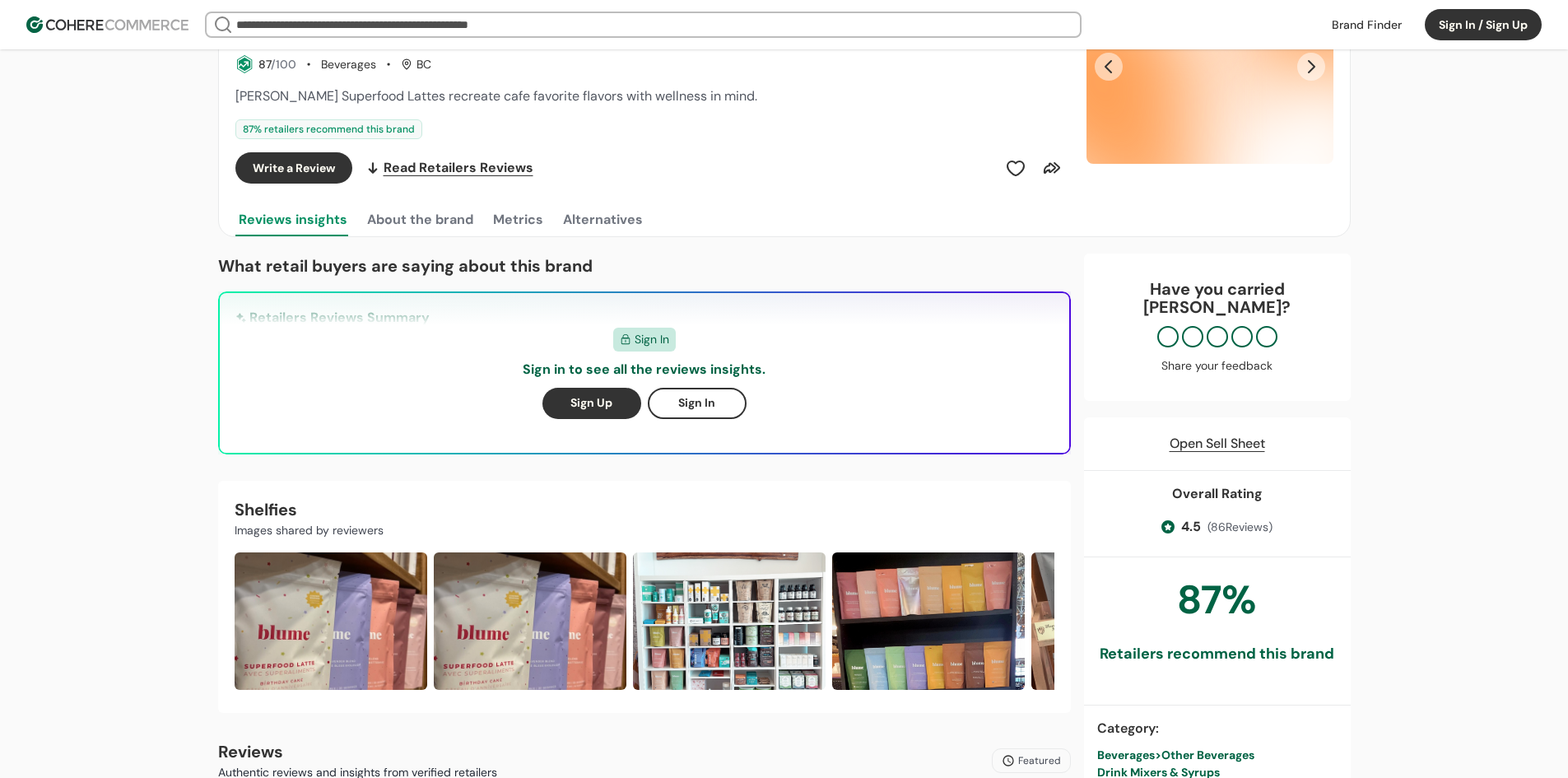
click at [438, 27] on input "search" at bounding box center [643, 24] width 821 height 23
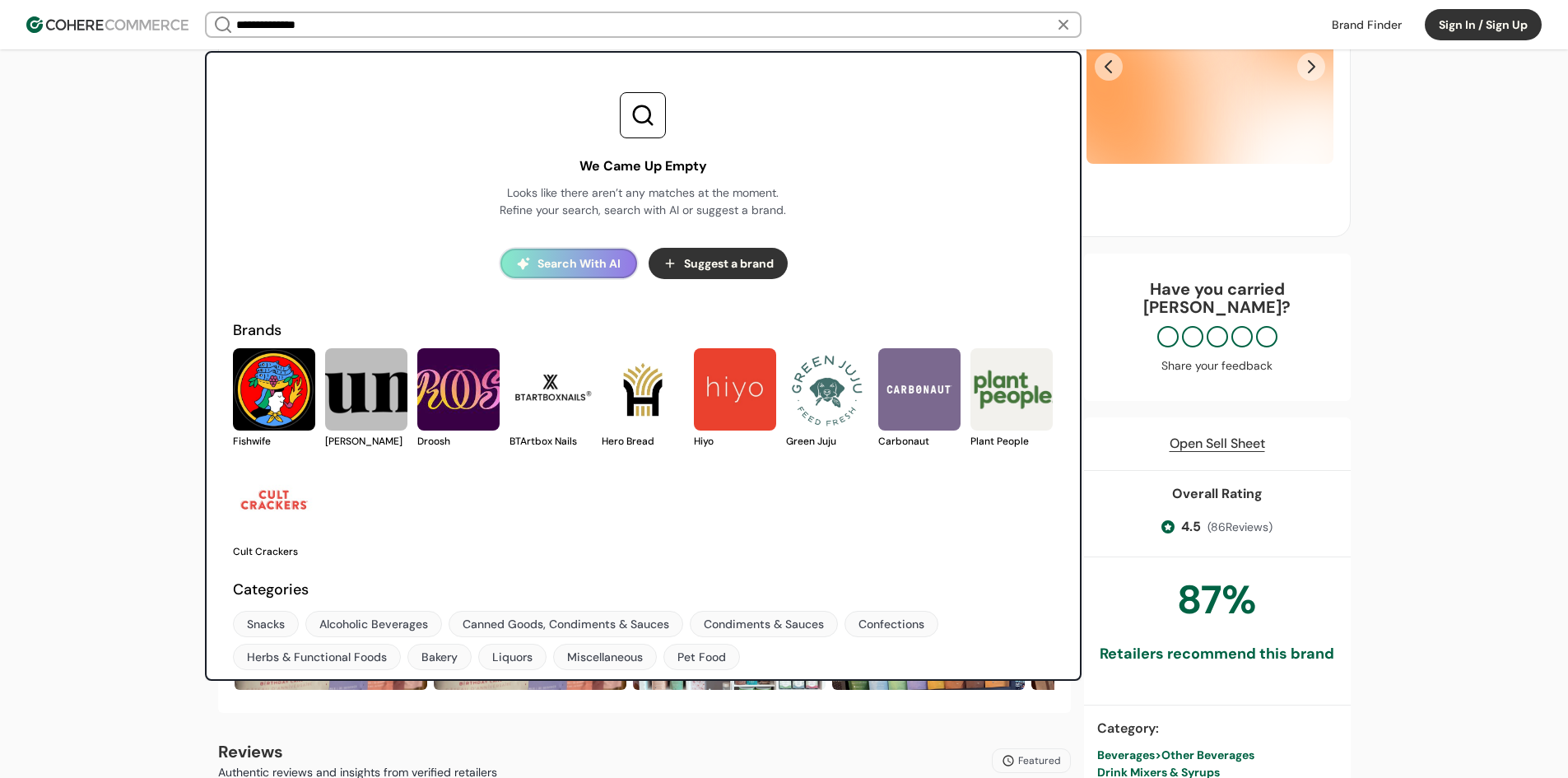
drag, startPoint x: 363, startPoint y: 33, endPoint x: 165, endPoint y: 39, distance: 198.1
click at [165, 39] on header "**********" at bounding box center [784, 25] width 1568 height 50
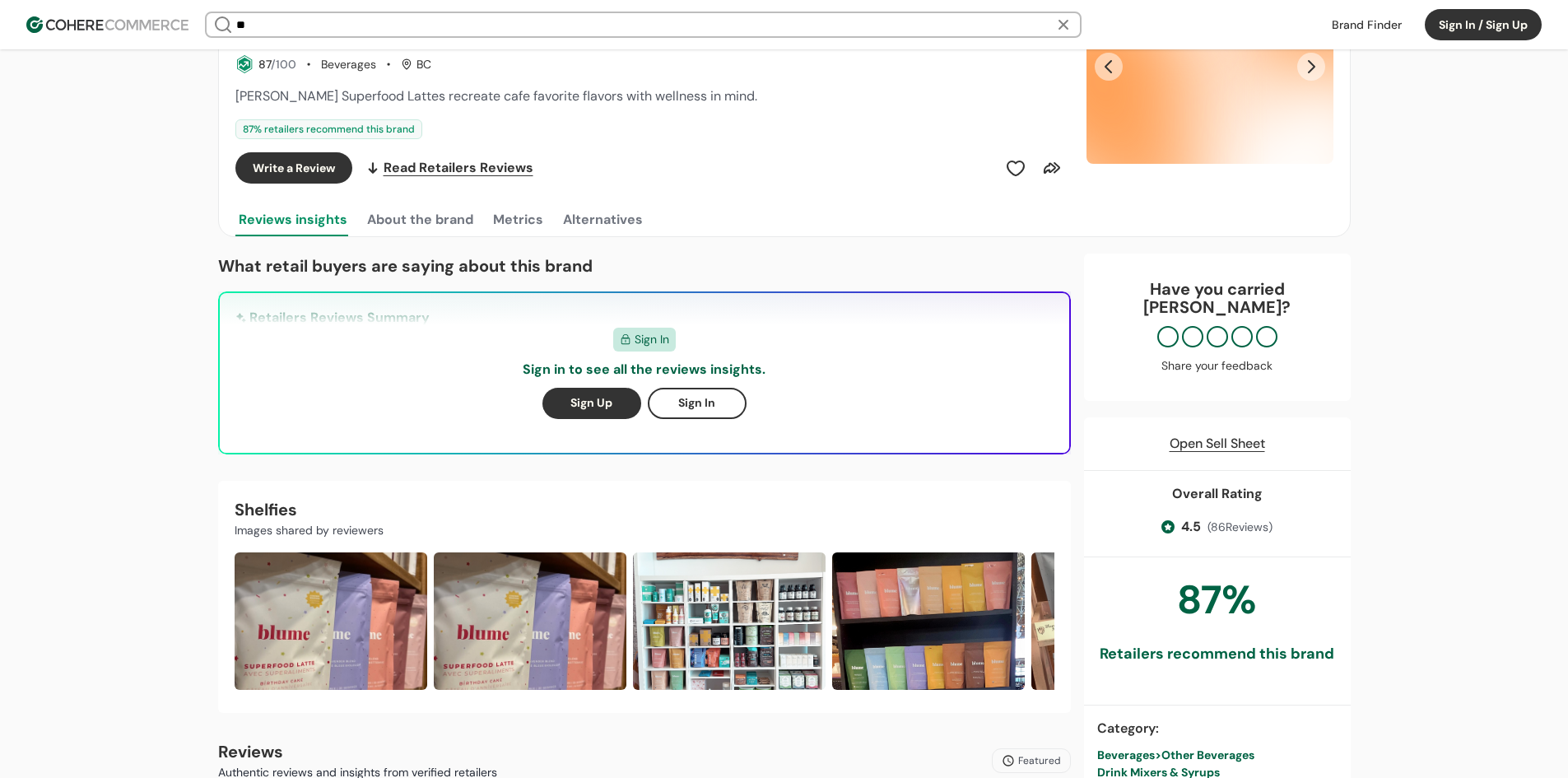
type input "*"
click at [154, 35] on header "We Came Up Empty Looks like there aren’t any matches at the moment. Refine your…" at bounding box center [784, 25] width 1568 height 50
click at [155, 26] on img at bounding box center [107, 24] width 162 height 16
